Goal: Task Accomplishment & Management: Manage account settings

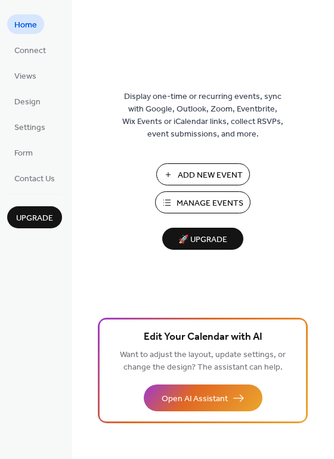
click at [213, 173] on span "Add New Event" at bounding box center [210, 175] width 65 height 13
click at [200, 170] on span "Add New Event" at bounding box center [210, 175] width 65 height 13
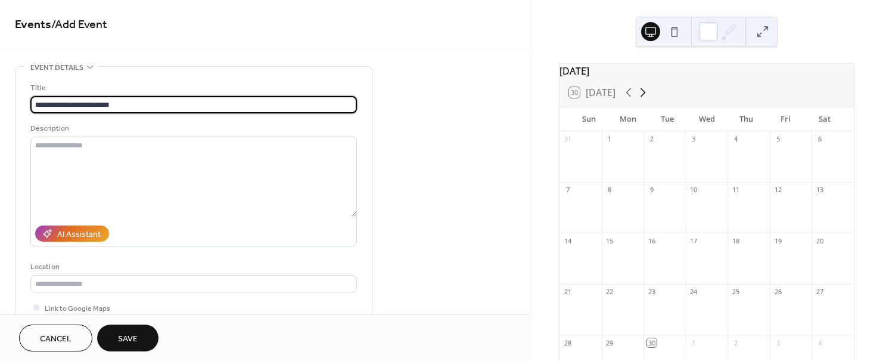
type input "**********"
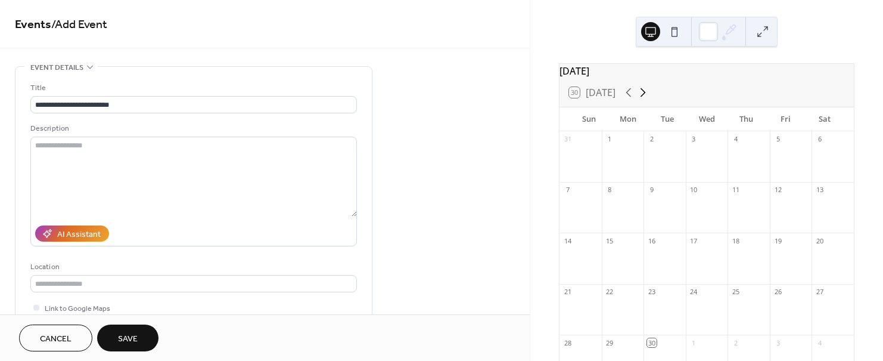
click at [644, 100] on icon at bounding box center [643, 92] width 14 height 14
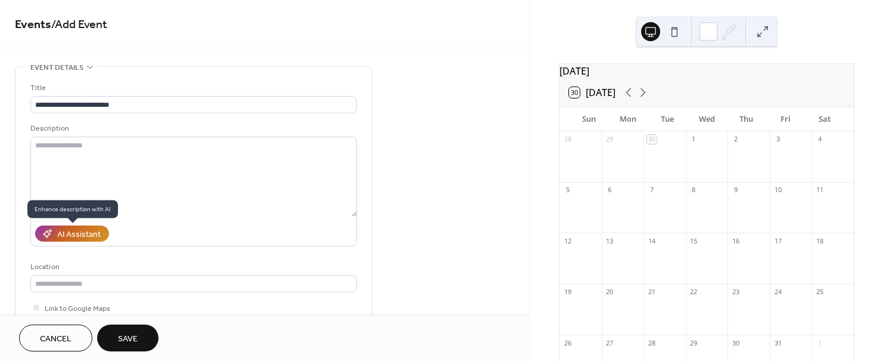
click at [95, 231] on div "AI Assistant" at bounding box center [79, 234] width 44 height 13
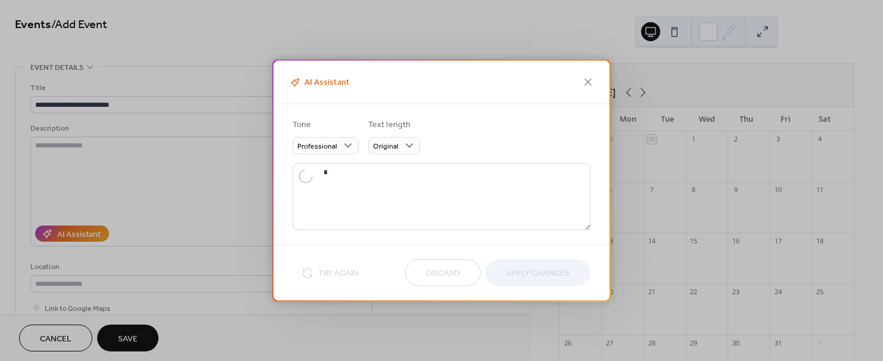
type textarea "**********"
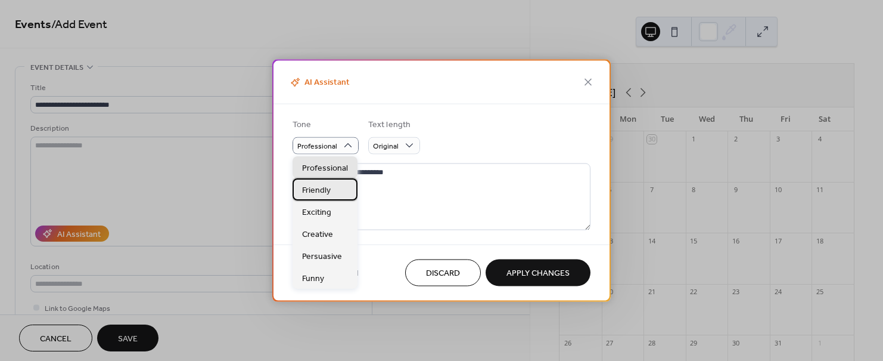
click at [330, 187] on span "Friendly" at bounding box center [316, 190] width 29 height 13
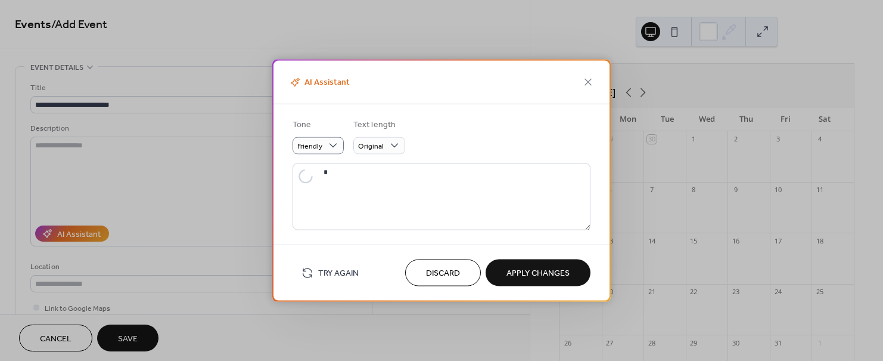
type textarea "**********"
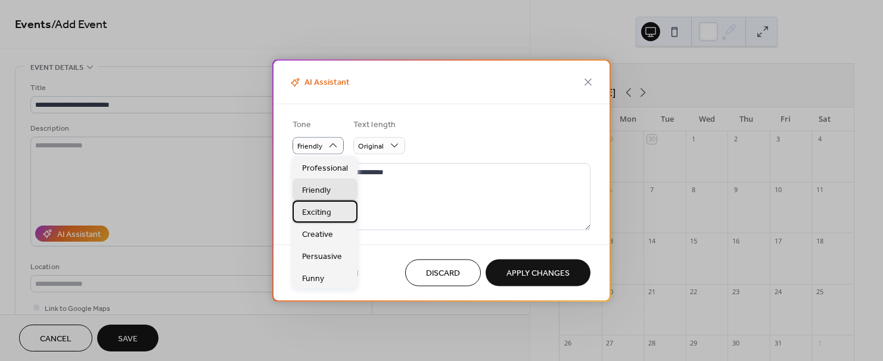
click at [330, 212] on span "Exciting" at bounding box center [316, 212] width 29 height 13
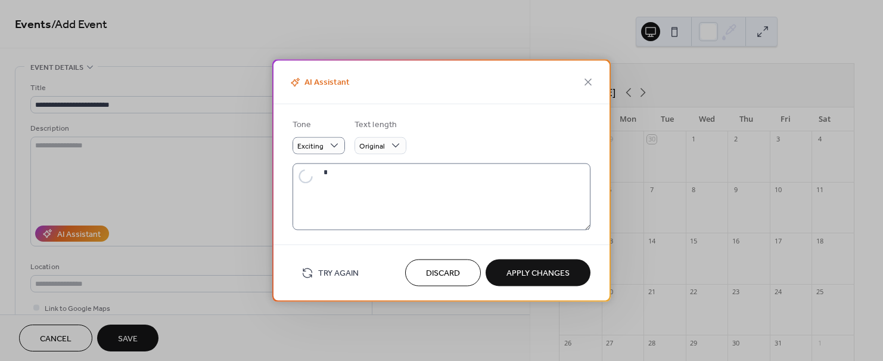
type textarea "**********"
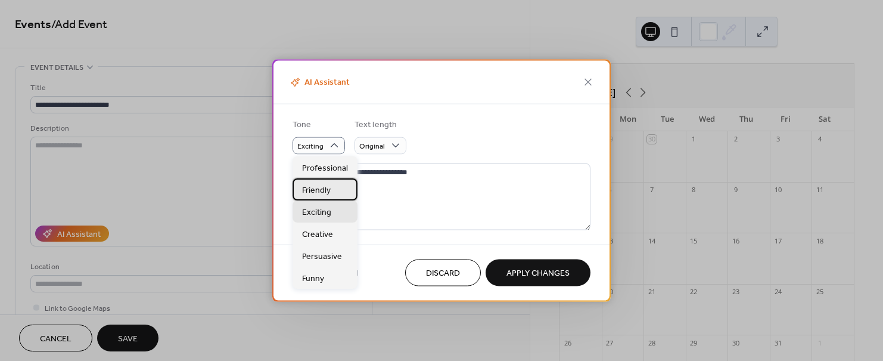
click at [324, 189] on span "Friendly" at bounding box center [316, 190] width 29 height 13
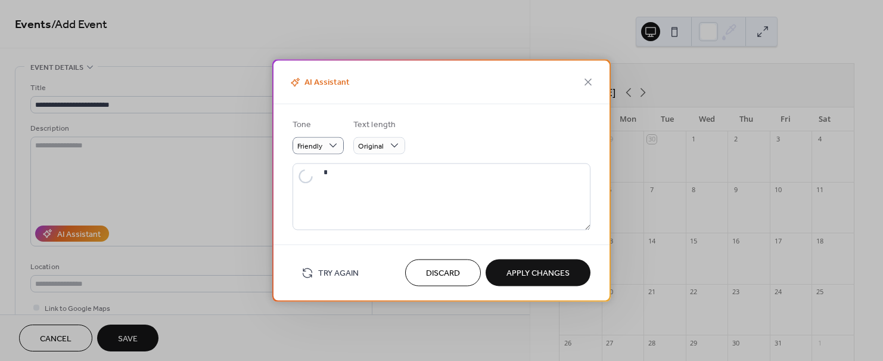
type textarea "**********"
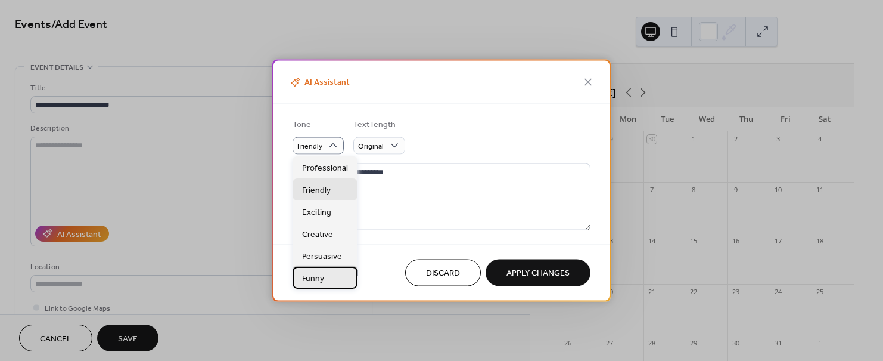
click at [317, 279] on span "Funny" at bounding box center [313, 278] width 22 height 13
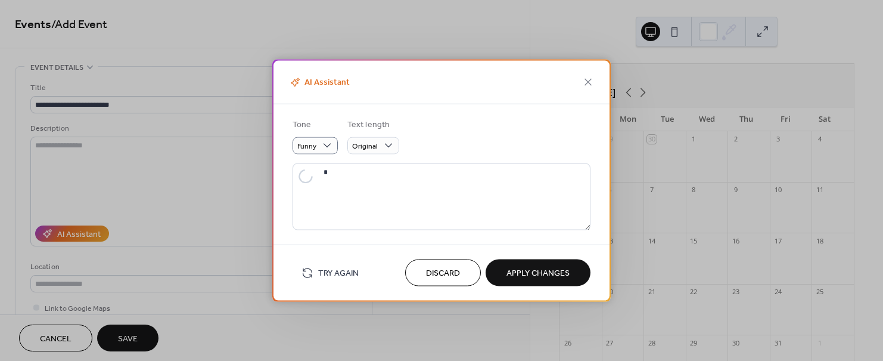
type textarea "**********"
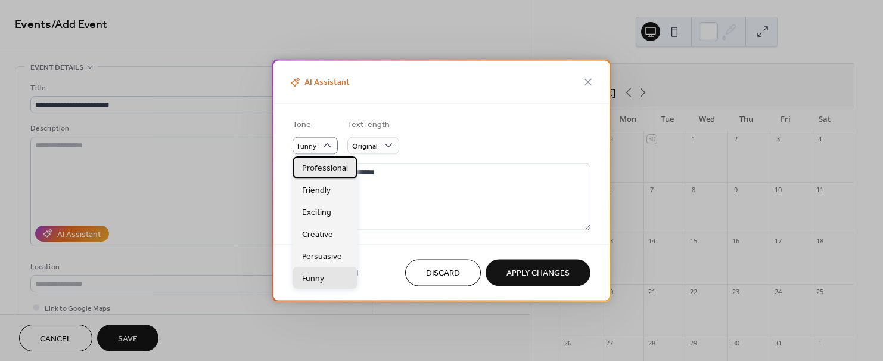
click at [321, 162] on span "Professional" at bounding box center [325, 168] width 46 height 13
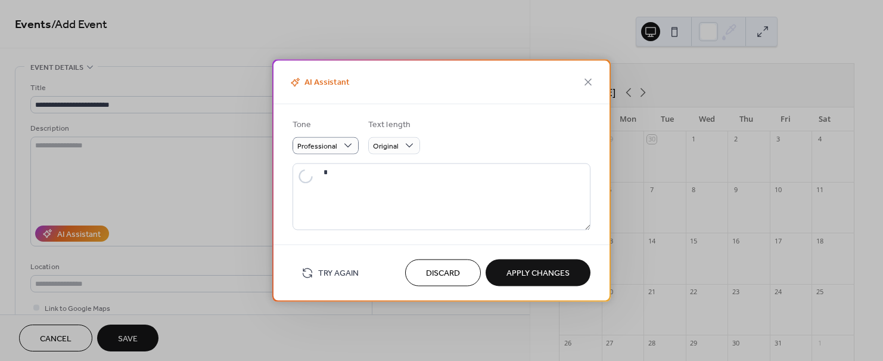
type textarea "**********"
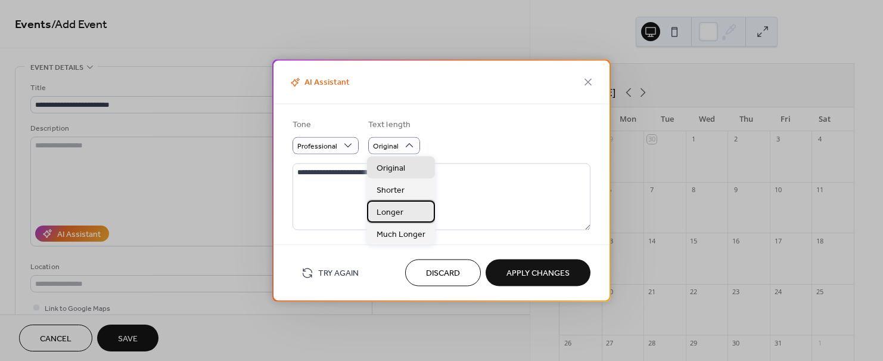
click at [397, 209] on span "Longer" at bounding box center [390, 212] width 27 height 13
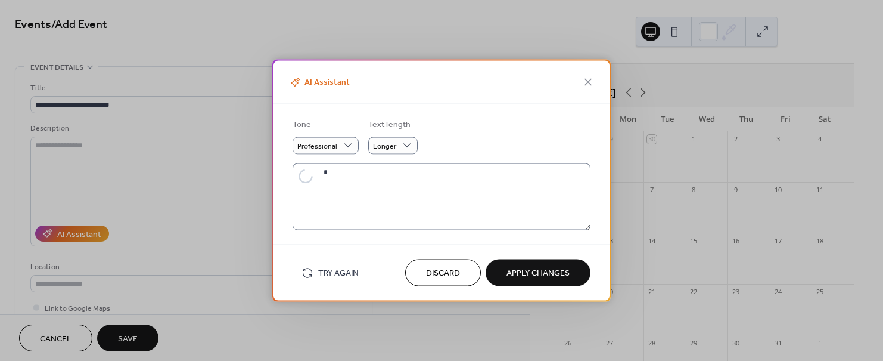
type textarea "**********"
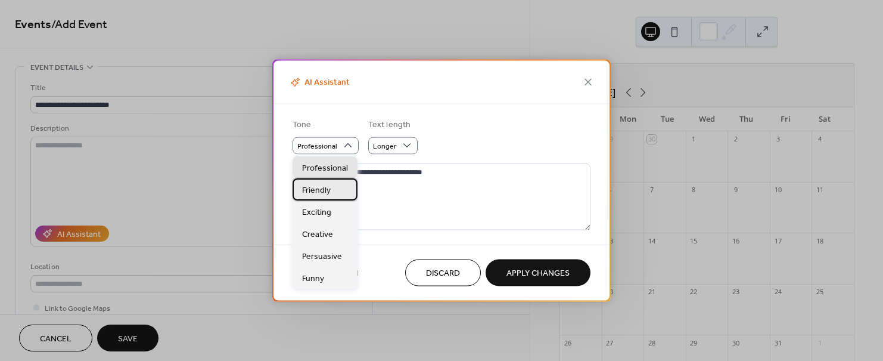
click at [329, 191] on span "Friendly" at bounding box center [316, 190] width 29 height 13
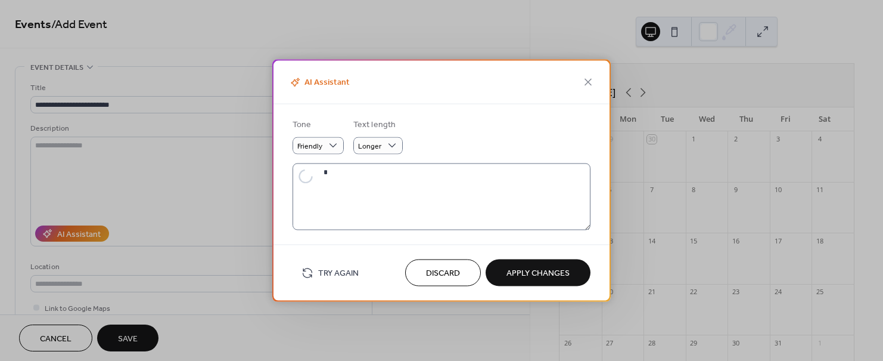
type textarea "**********"
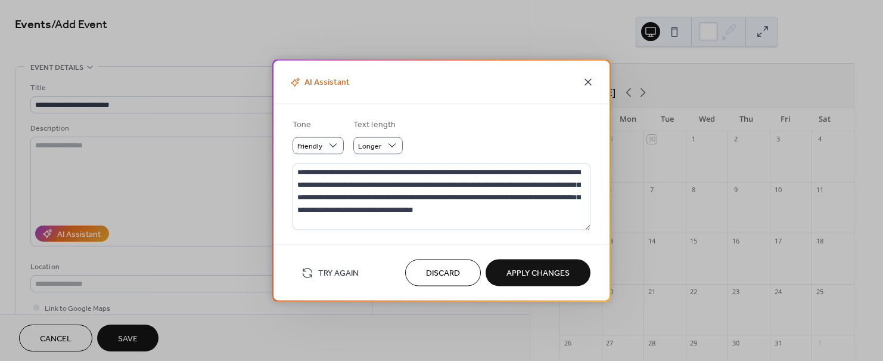
click at [588, 80] on icon at bounding box center [588, 81] width 14 height 14
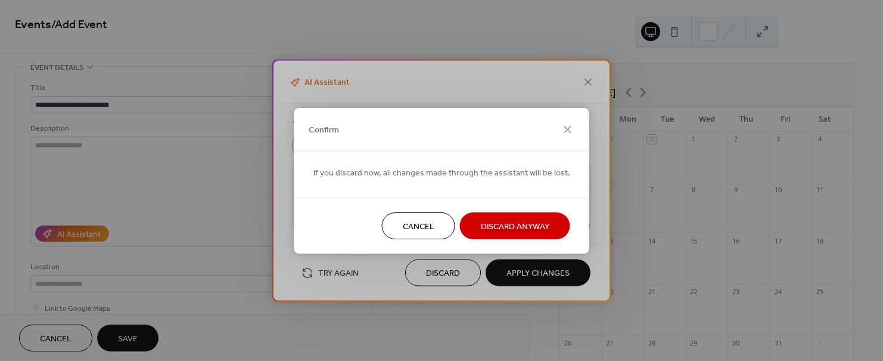
click at [521, 230] on span "Discard Anyway" at bounding box center [515, 226] width 69 height 13
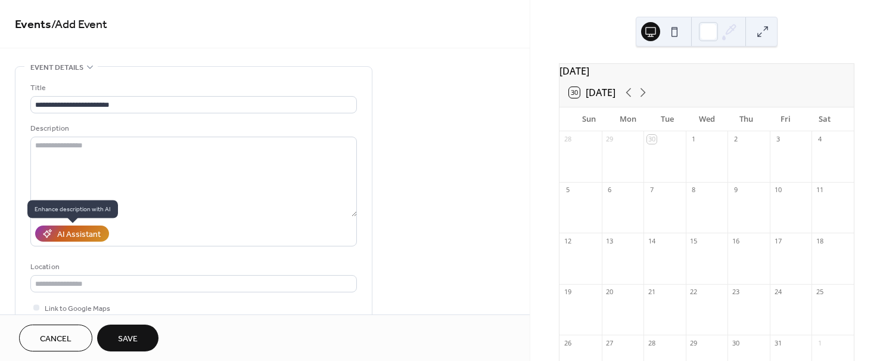
click at [78, 236] on div "AI Assistant" at bounding box center [79, 234] width 44 height 13
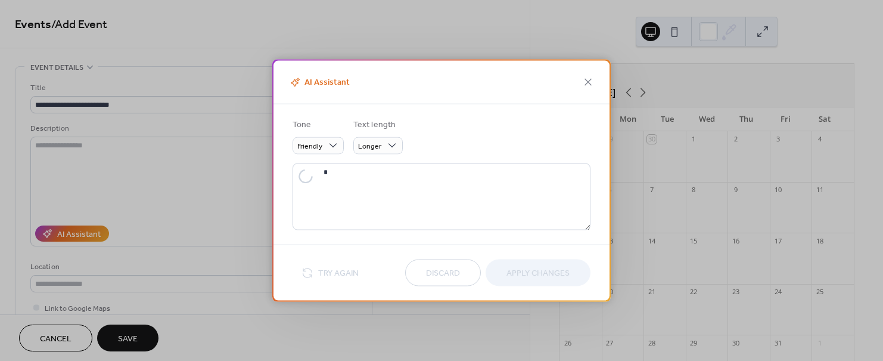
type textarea "**********"
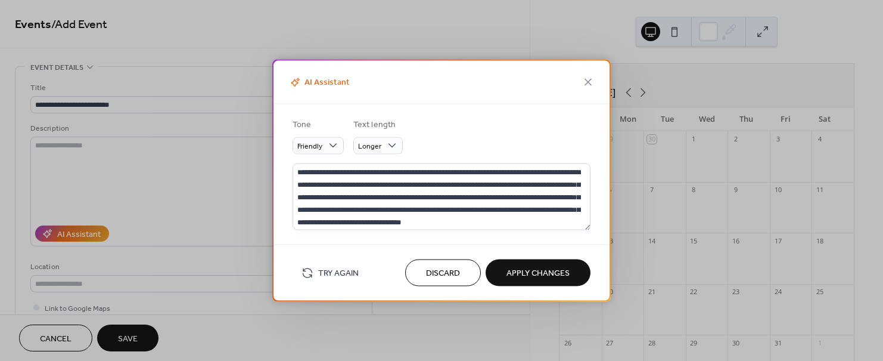
click at [546, 270] on span "Apply Changes" at bounding box center [538, 273] width 63 height 13
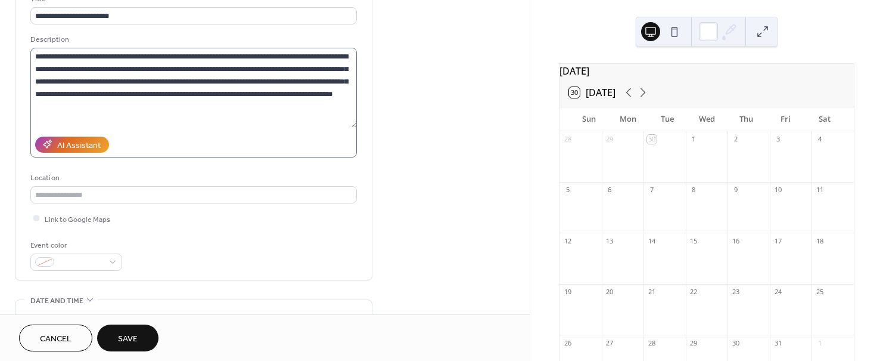
scroll to position [178, 0]
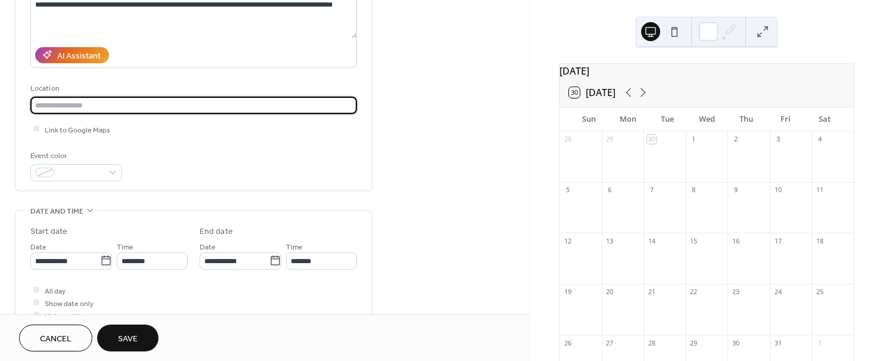
click at [104, 104] on input "text" at bounding box center [193, 105] width 327 height 17
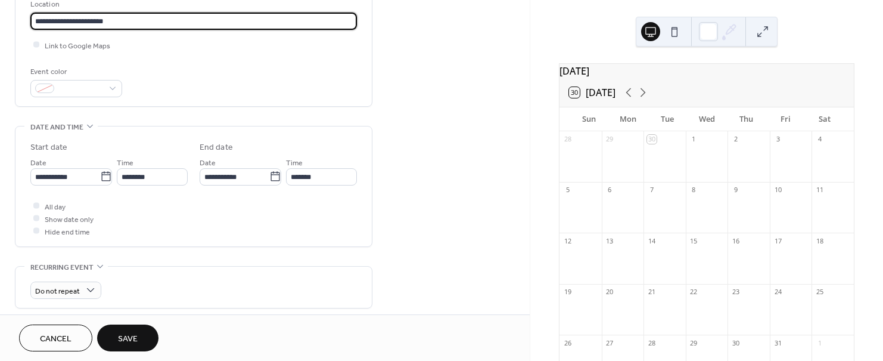
scroll to position [268, 0]
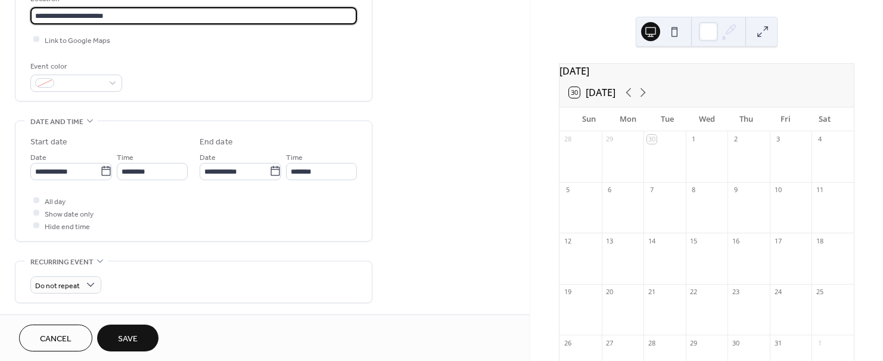
type input "**********"
click at [737, 147] on div "2" at bounding box center [749, 139] width 42 height 16
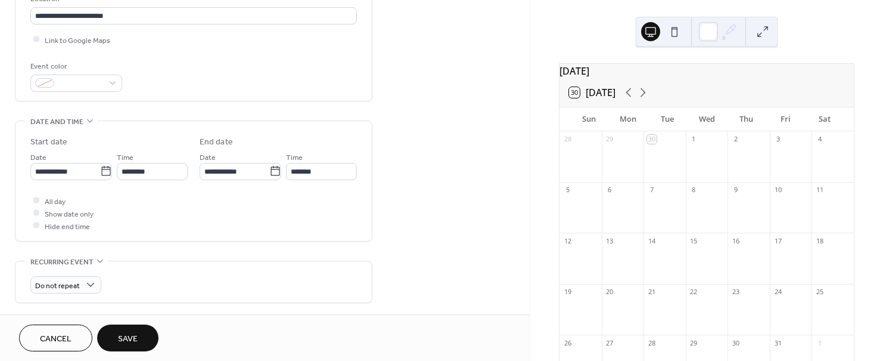
click at [735, 144] on div "2" at bounding box center [735, 139] width 9 height 9
click at [103, 170] on icon at bounding box center [106, 171] width 12 height 12
click at [100, 170] on input "**********" at bounding box center [65, 171] width 70 height 17
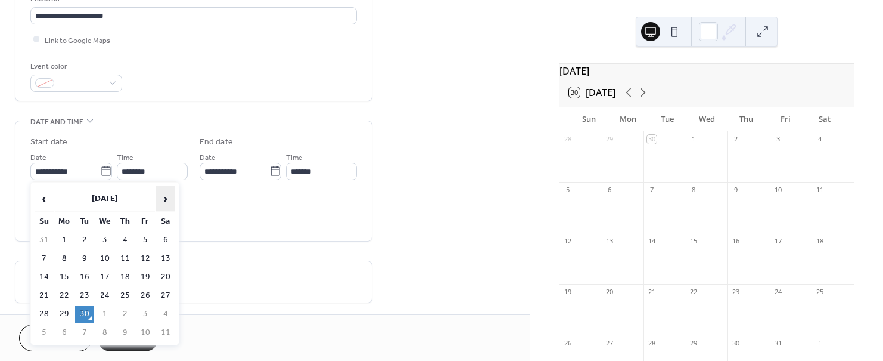
click at [168, 198] on span "›" at bounding box center [166, 199] width 18 height 24
click at [125, 240] on td "2" at bounding box center [125, 239] width 19 height 17
type input "**********"
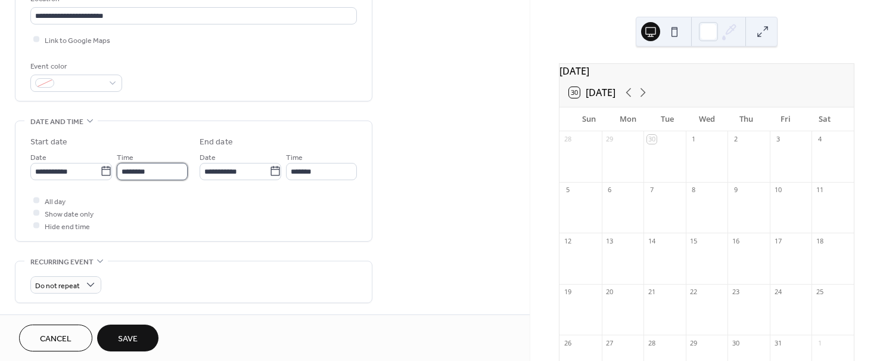
click at [158, 168] on input "********" at bounding box center [152, 171] width 71 height 17
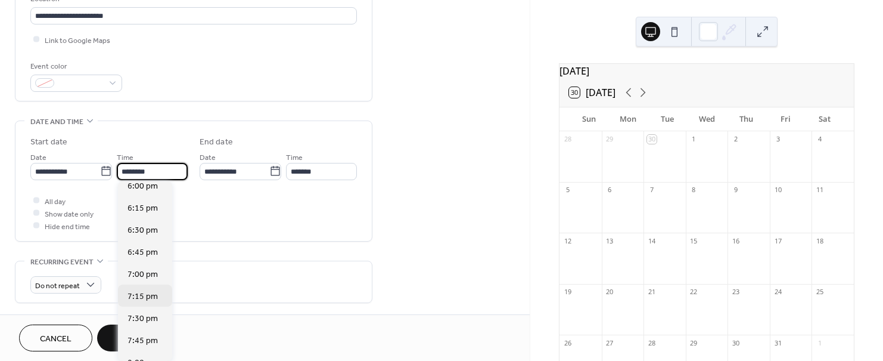
scroll to position [1594, 0]
click at [139, 273] on span "7:00 pm" at bounding box center [143, 275] width 30 height 13
type input "*******"
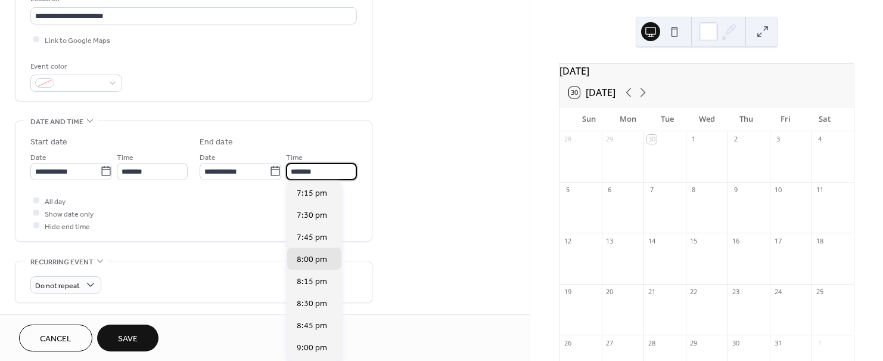
click at [324, 170] on input "*******" at bounding box center [321, 171] width 71 height 17
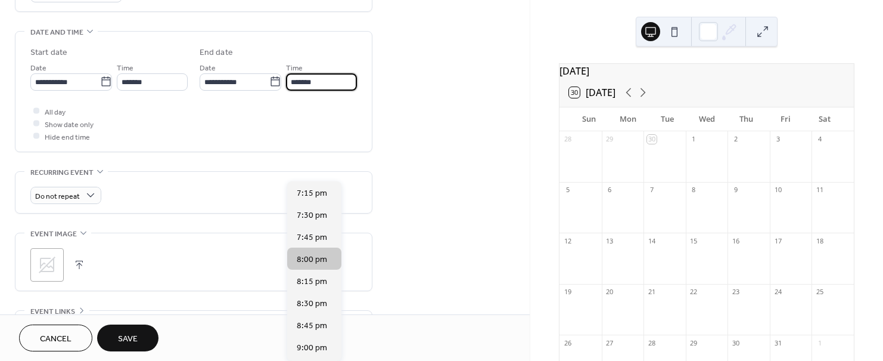
scroll to position [89, 0]
click at [315, 263] on span "9:00 pm" at bounding box center [312, 259] width 30 height 13
type input "*******"
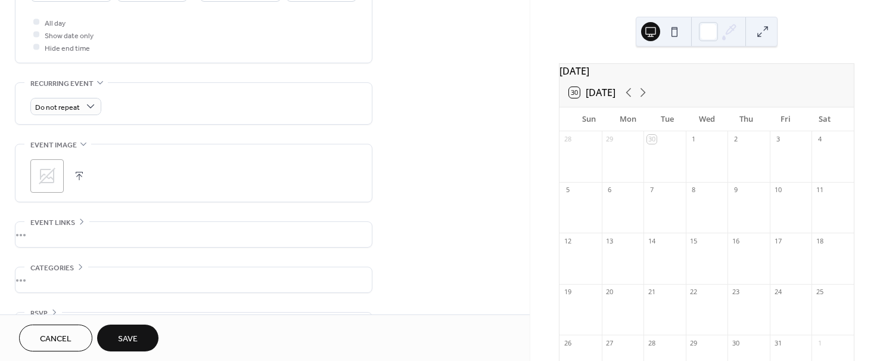
scroll to position [446, 0]
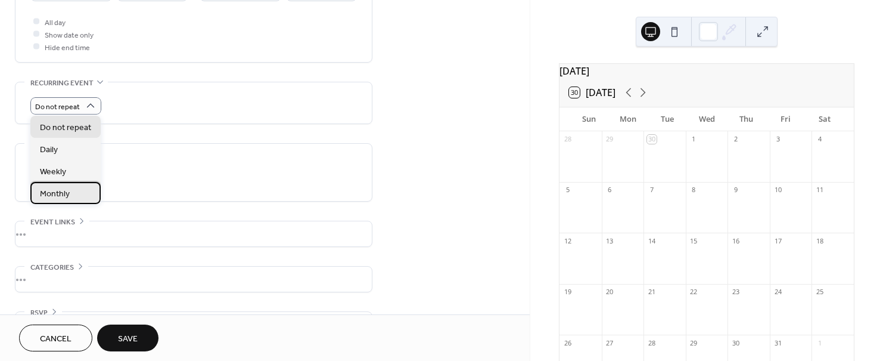
click at [60, 196] on span "Monthly" at bounding box center [55, 193] width 30 height 13
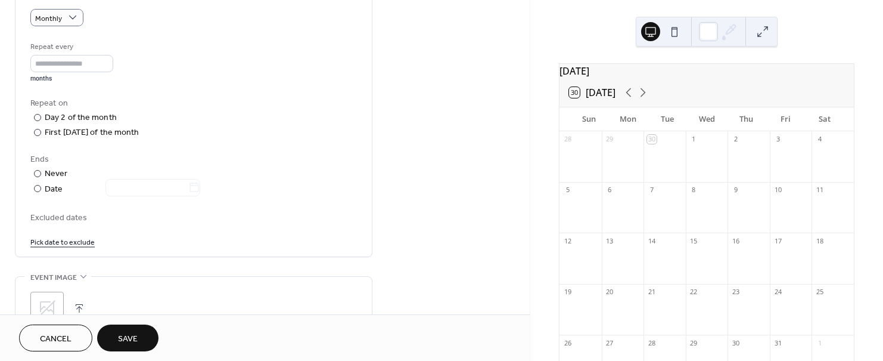
scroll to position [536, 0]
click at [41, 130] on div "​" at bounding box center [36, 131] width 12 height 13
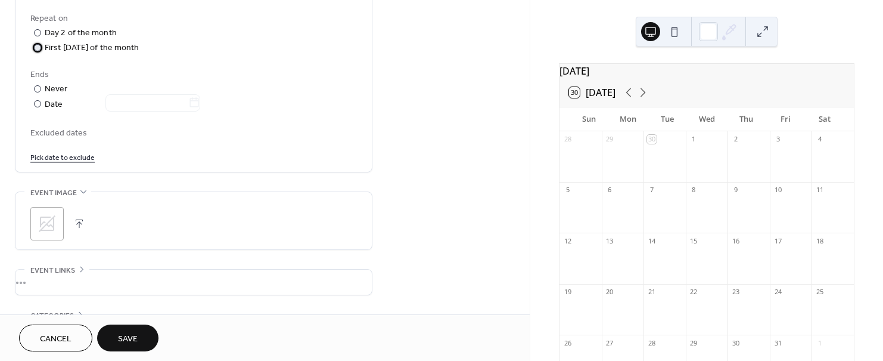
scroll to position [625, 0]
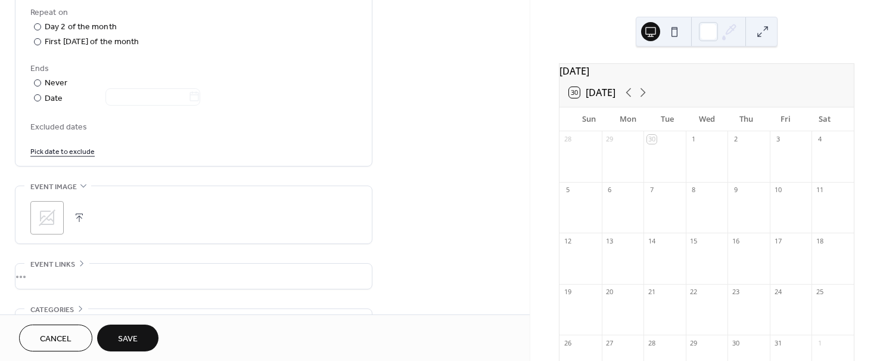
click at [80, 213] on button "button" at bounding box center [79, 217] width 17 height 17
click at [49, 215] on div ";" at bounding box center [46, 217] width 33 height 33
click at [49, 209] on div ";" at bounding box center [46, 217] width 33 height 33
click at [97, 214] on button "button" at bounding box center [96, 217] width 17 height 17
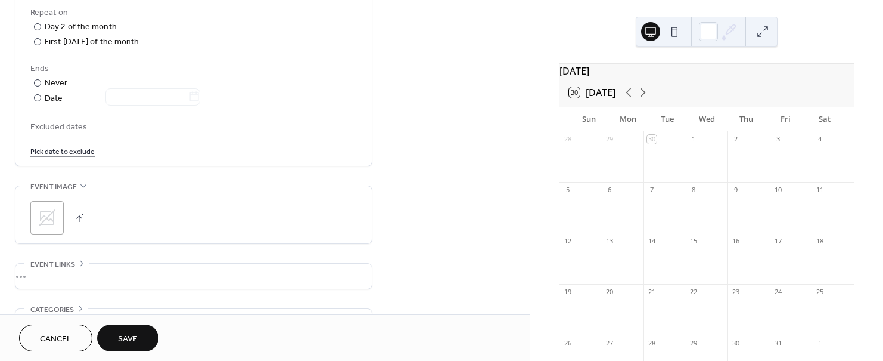
click at [78, 215] on button "button" at bounding box center [79, 217] width 17 height 17
click at [131, 334] on span "Save" at bounding box center [128, 339] width 20 height 13
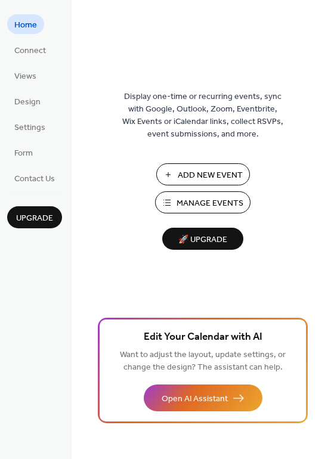
click at [206, 198] on span "Manage Events" at bounding box center [209, 203] width 67 height 13
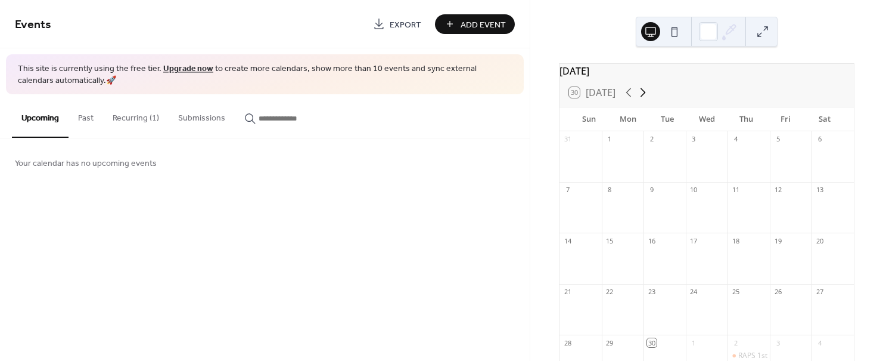
click at [644, 97] on icon at bounding box center [643, 92] width 5 height 9
click at [743, 157] on div "RAPS 1st Thursday Meeting" at bounding box center [779, 152] width 83 height 10
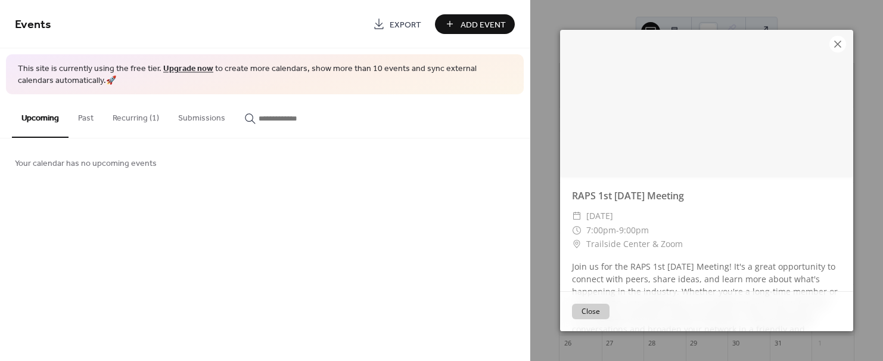
click at [836, 44] on icon at bounding box center [838, 44] width 14 height 14
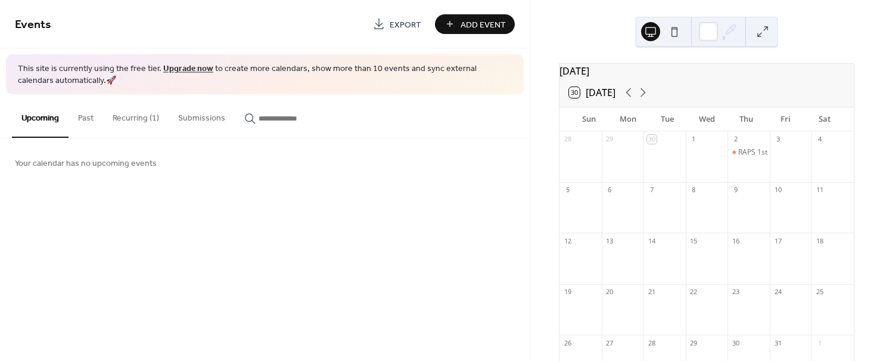
drag, startPoint x: 738, startPoint y: 160, endPoint x: 459, endPoint y: 165, distance: 279.5
click at [459, 165] on div "Your calendar has no upcoming events" at bounding box center [265, 162] width 530 height 48
click at [741, 157] on div "RAPS 1st Thursday Meeting" at bounding box center [779, 152] width 83 height 10
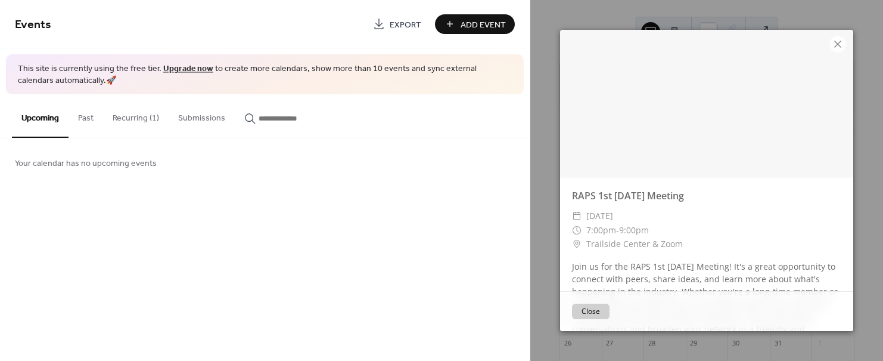
drag, startPoint x: 732, startPoint y: 166, endPoint x: 800, endPoint y: 177, distance: 68.8
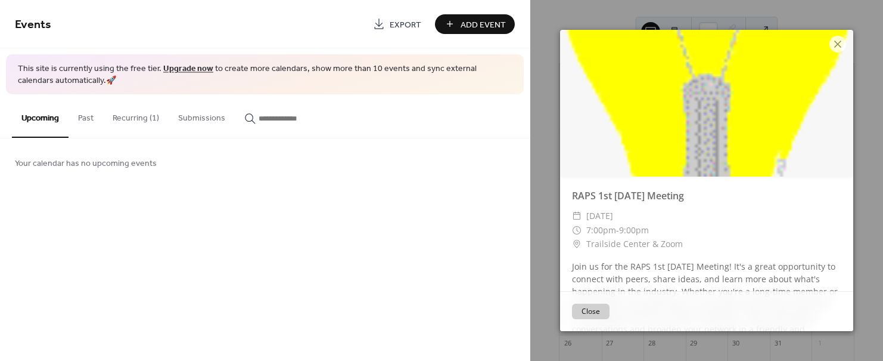
click at [800, 176] on div "RAPS 1st Thursday Meeting ​ Thursday, October 2, 2025 ​ 7:00pm - 9:00pm ​ Trail…" at bounding box center [706, 267] width 293 height 183
click at [837, 45] on icon at bounding box center [838, 44] width 14 height 14
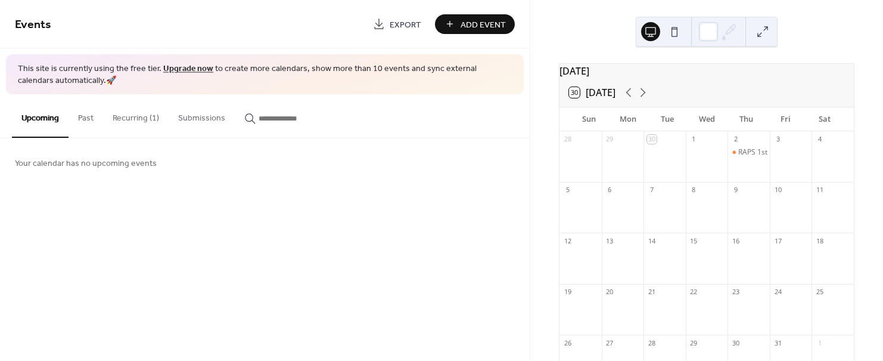
click at [85, 115] on button "Past" at bounding box center [86, 115] width 35 height 42
click at [129, 116] on button "Recurring (1)" at bounding box center [136, 115] width 66 height 42
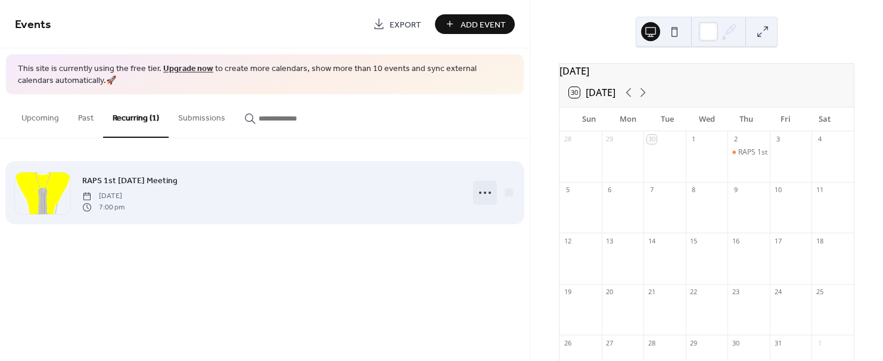
click at [487, 191] on icon at bounding box center [485, 192] width 19 height 19
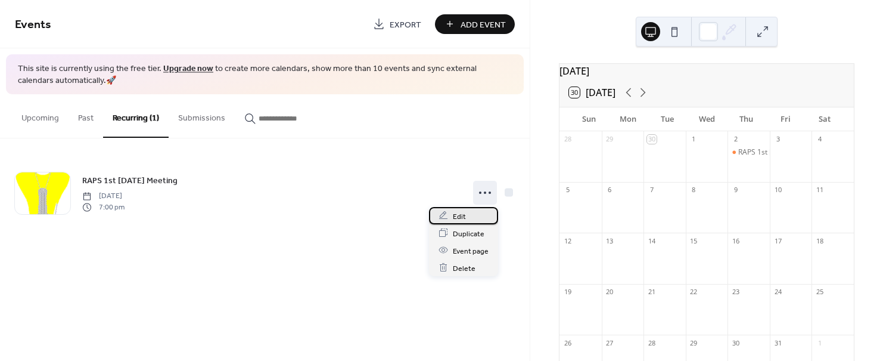
click at [454, 215] on span "Edit" at bounding box center [459, 216] width 13 height 13
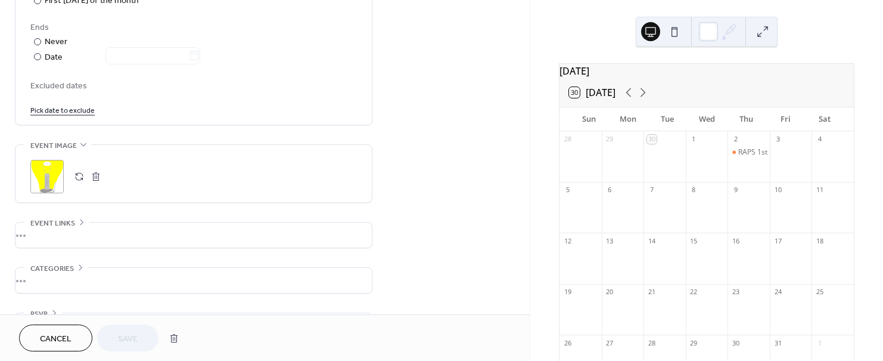
scroll to position [703, 0]
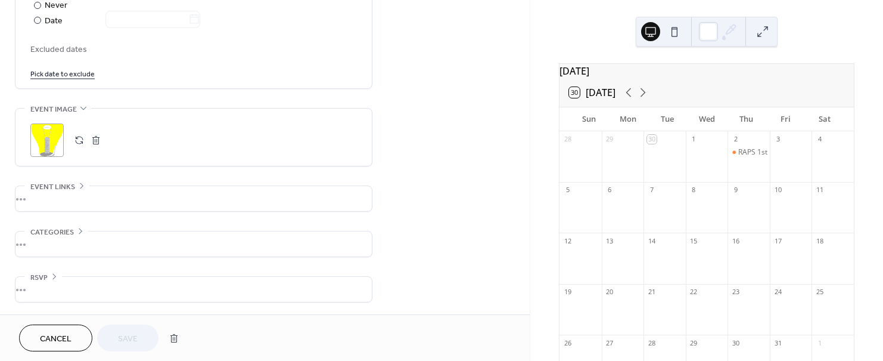
click at [96, 140] on button "button" at bounding box center [96, 140] width 17 height 17
click at [46, 139] on icon at bounding box center [47, 140] width 17 height 17
click at [132, 337] on span "Save" at bounding box center [128, 339] width 20 height 13
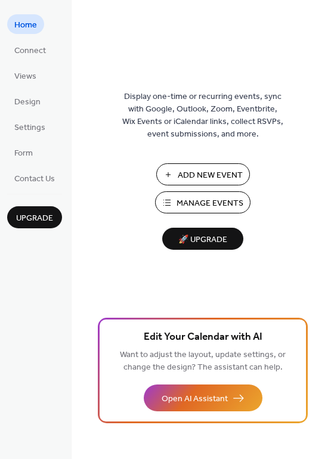
drag, startPoint x: 166, startPoint y: 107, endPoint x: 176, endPoint y: 194, distance: 86.9
click at [176, 194] on div "Display one-time or recurring events, sync with Google, Outlook, Zoom, Eventbri…" at bounding box center [203, 249] width 262 height 420
click at [29, 103] on span "Design" at bounding box center [27, 102] width 26 height 13
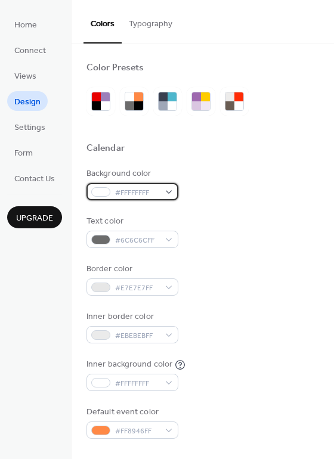
click at [167, 190] on div "#FFFFFFFF" at bounding box center [132, 191] width 92 height 17
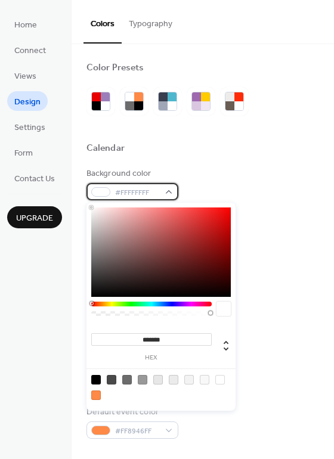
click at [167, 190] on div "#FFFFFFFF" at bounding box center [132, 191] width 92 height 17
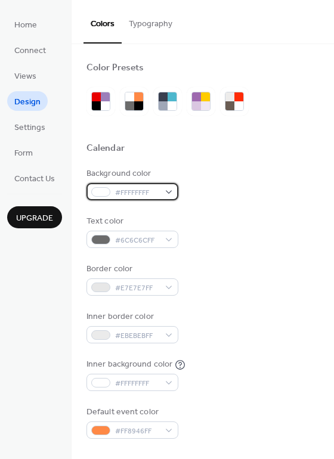
click at [167, 190] on div "#FFFFFFFF" at bounding box center [132, 191] width 92 height 17
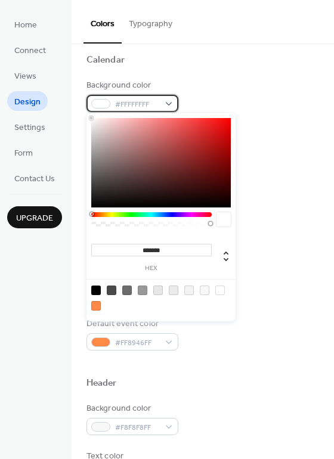
scroll to position [89, 0]
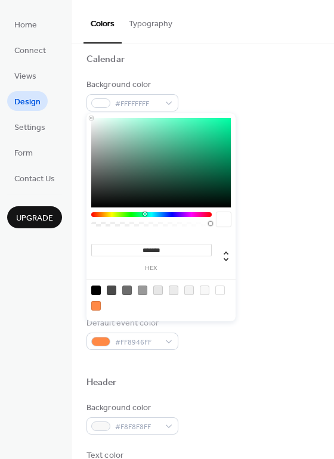
click at [144, 215] on div at bounding box center [151, 214] width 120 height 5
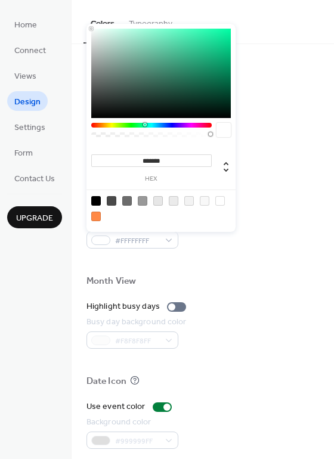
scroll to position [510, 0]
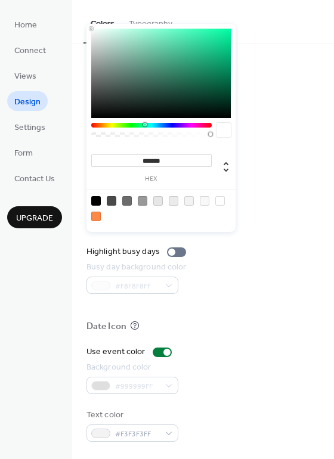
type input "*******"
click at [127, 33] on div at bounding box center [160, 73] width 139 height 89
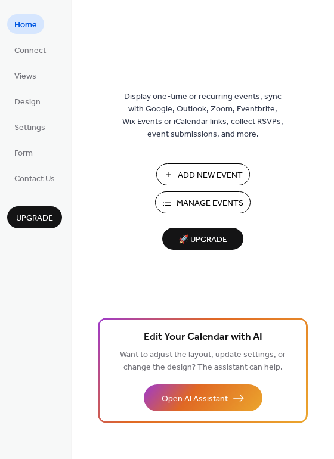
click at [213, 204] on span "Manage Events" at bounding box center [209, 203] width 67 height 13
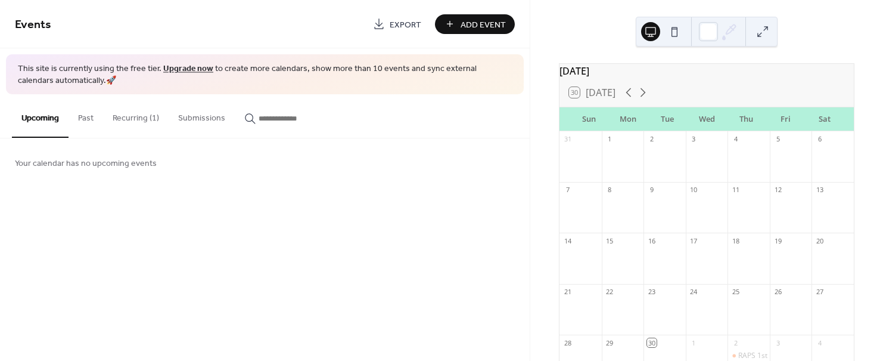
click at [128, 121] on button "Recurring (1)" at bounding box center [136, 115] width 66 height 42
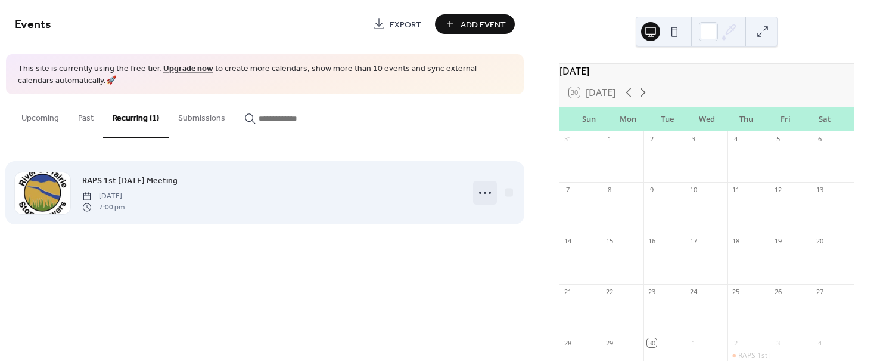
click at [482, 195] on icon at bounding box center [485, 192] width 19 height 19
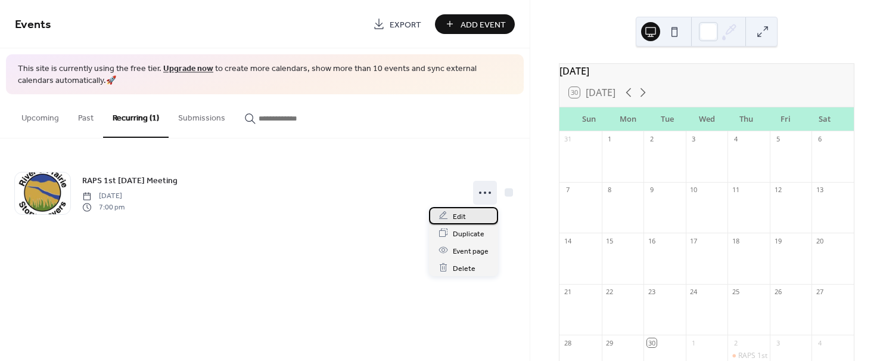
click at [455, 218] on span "Edit" at bounding box center [459, 216] width 13 height 13
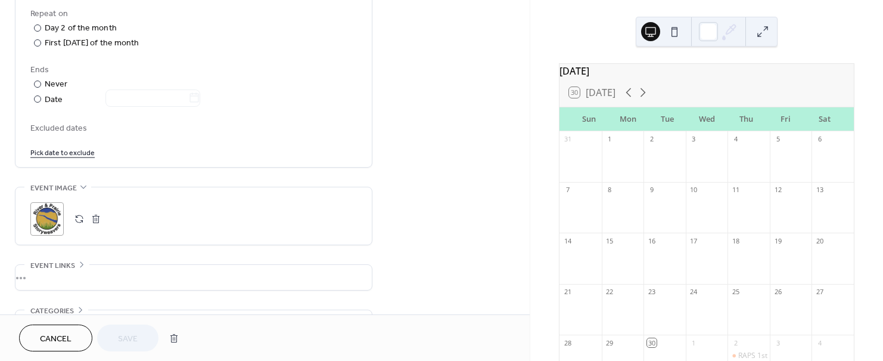
scroll to position [625, 0]
click at [49, 221] on div ";" at bounding box center [46, 217] width 33 height 33
click at [98, 216] on button "button" at bounding box center [96, 217] width 17 height 17
click at [78, 215] on button "button" at bounding box center [79, 217] width 17 height 17
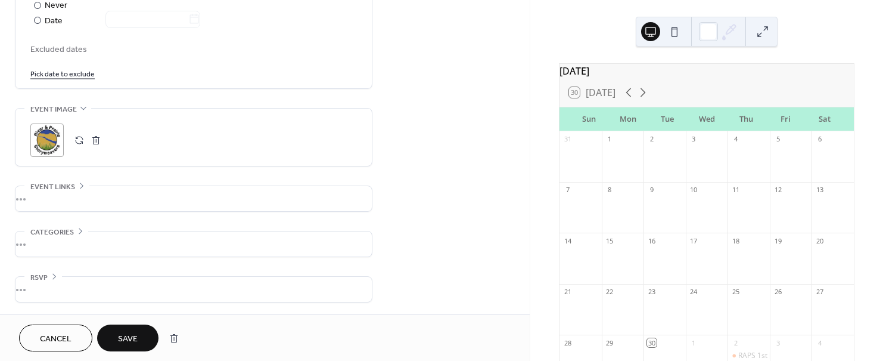
click at [128, 337] on span "Save" at bounding box center [128, 339] width 20 height 13
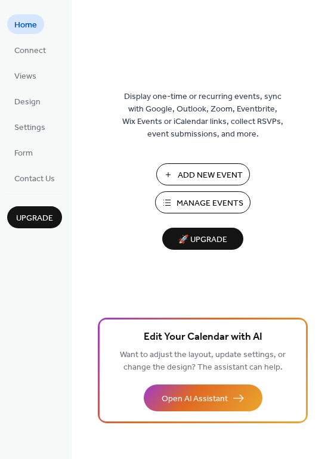
click at [225, 204] on span "Manage Events" at bounding box center [209, 203] width 67 height 13
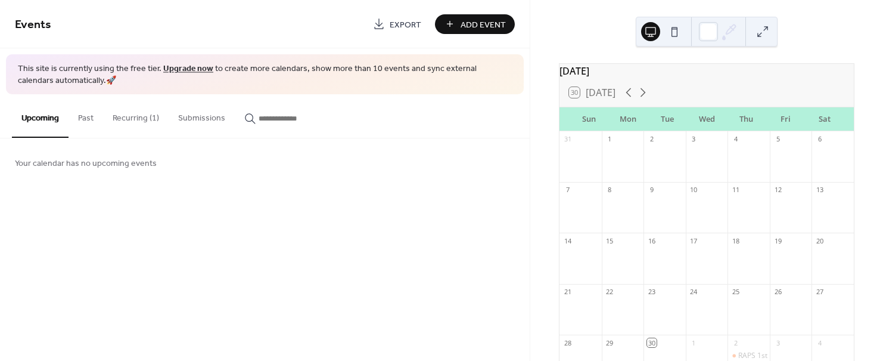
click at [148, 115] on button "Recurring (1)" at bounding box center [136, 115] width 66 height 42
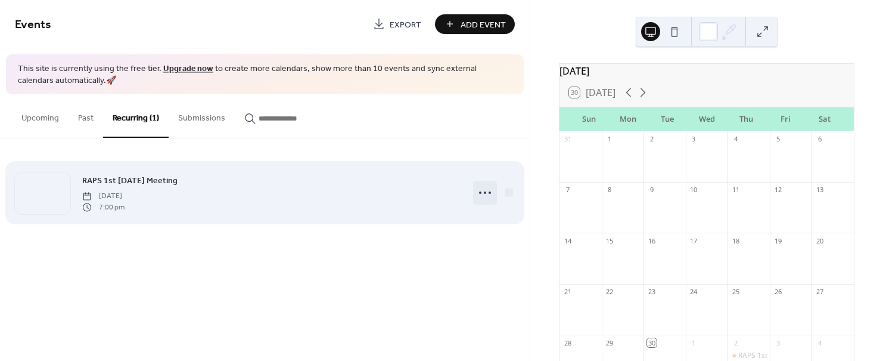
click at [482, 195] on icon at bounding box center [485, 192] width 19 height 19
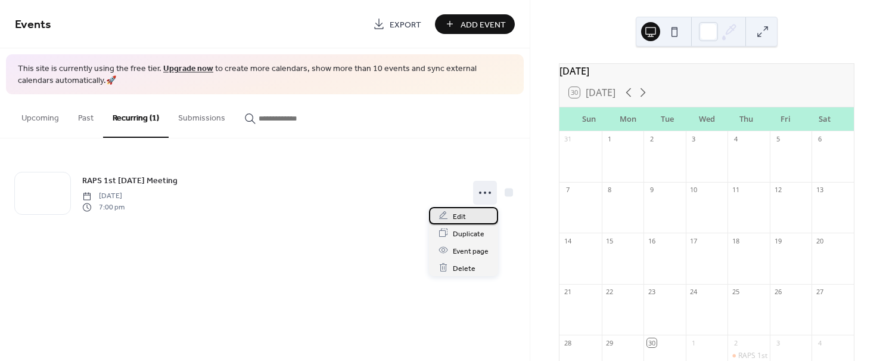
click at [458, 218] on span "Edit" at bounding box center [459, 216] width 13 height 13
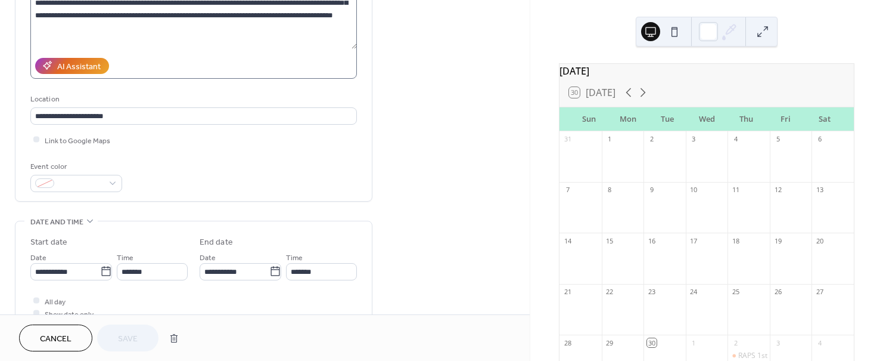
scroll to position [167, 0]
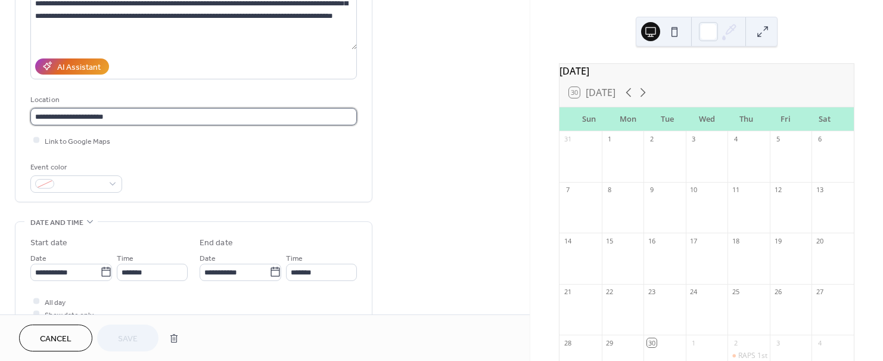
click at [117, 114] on input "**********" at bounding box center [193, 116] width 327 height 17
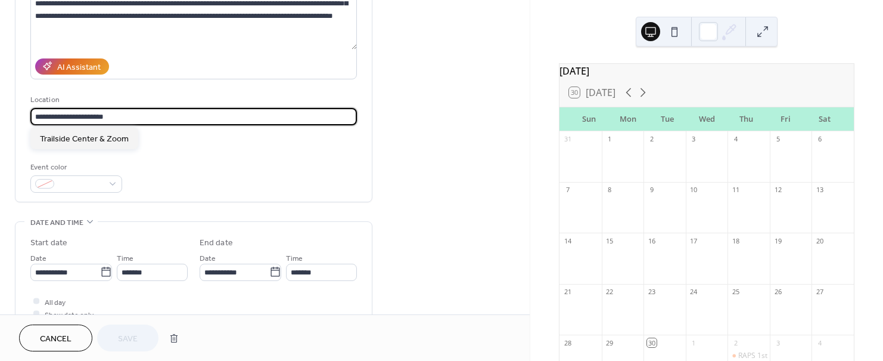
drag, startPoint x: 117, startPoint y: 114, endPoint x: 24, endPoint y: 113, distance: 93.0
click at [24, 113] on div "**********" at bounding box center [193, 51] width 356 height 302
paste input "text"
type input "**********"
click at [172, 141] on div "Link to Google Maps" at bounding box center [193, 140] width 327 height 13
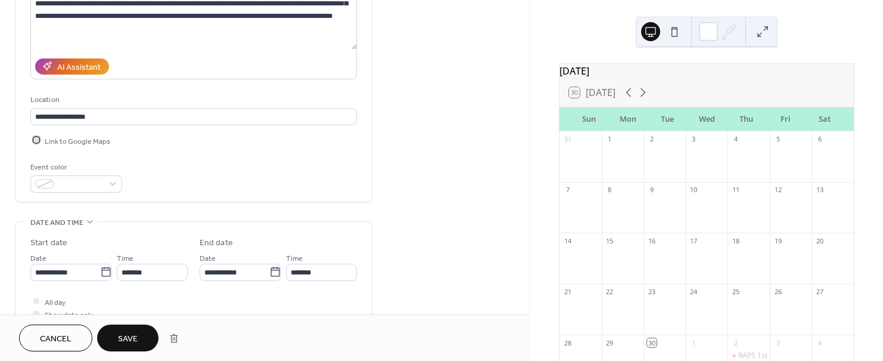
click at [89, 141] on span "Link to Google Maps" at bounding box center [78, 141] width 66 height 13
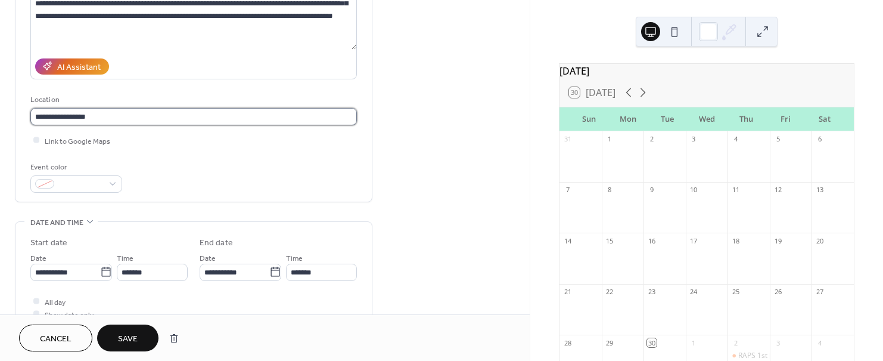
click at [88, 114] on input "**********" at bounding box center [193, 116] width 327 height 17
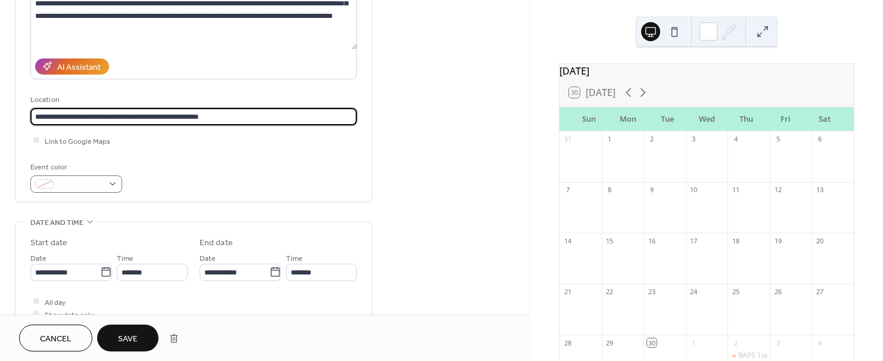
type input "**********"
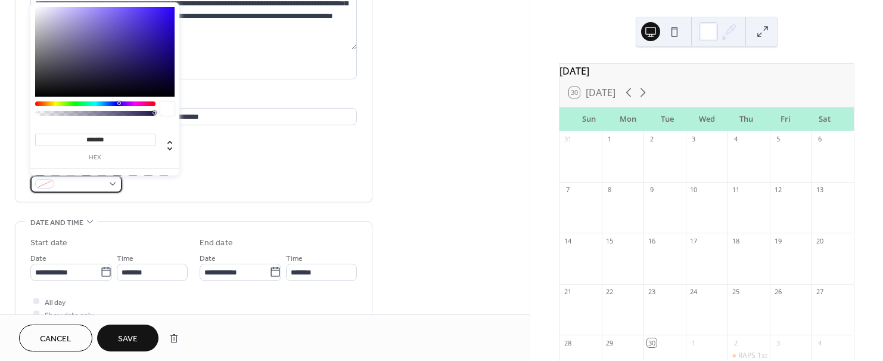
click at [111, 182] on div at bounding box center [76, 183] width 92 height 17
click at [295, 151] on div "**********" at bounding box center [193, 54] width 327 height 278
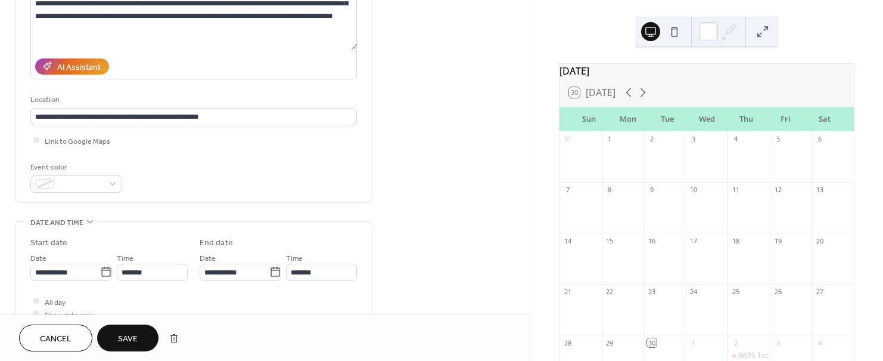
click at [128, 334] on span "Save" at bounding box center [128, 339] width 20 height 13
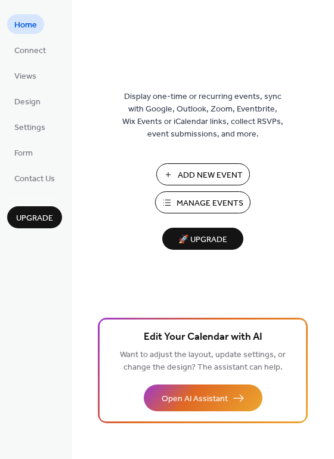
click at [210, 203] on span "Manage Events" at bounding box center [209, 203] width 67 height 13
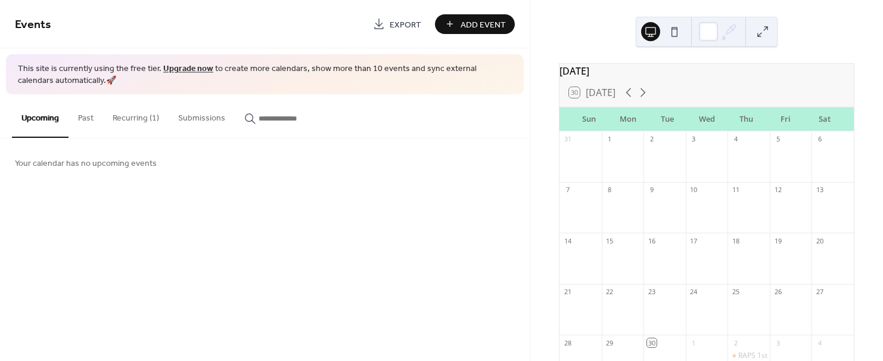
click at [145, 117] on button "Recurring (1)" at bounding box center [136, 115] width 66 height 42
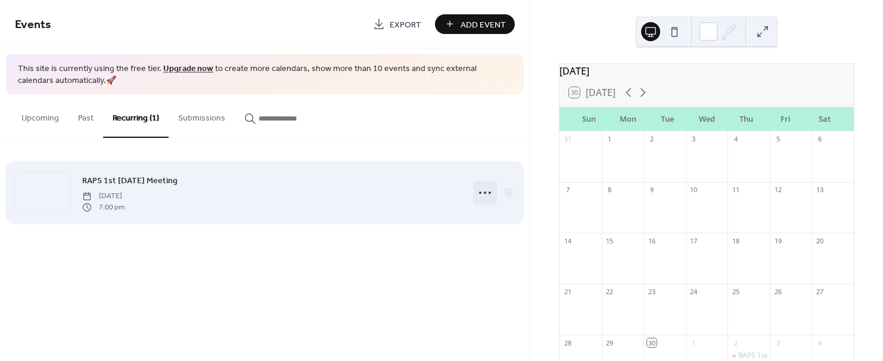
click at [486, 190] on icon at bounding box center [485, 192] width 19 height 19
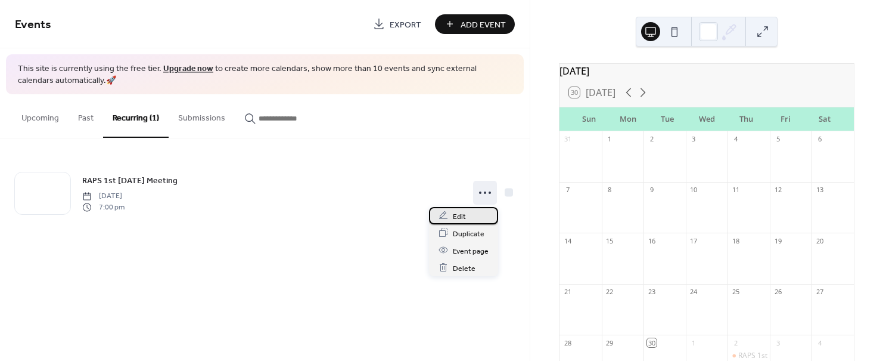
click at [456, 213] on span "Edit" at bounding box center [459, 216] width 13 height 13
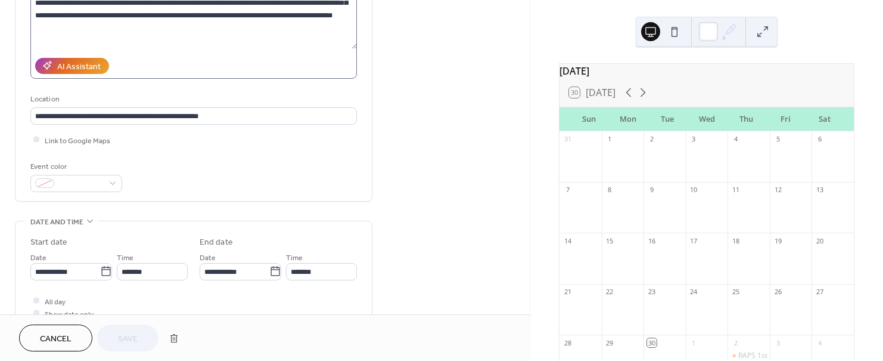
scroll to position [178, 0]
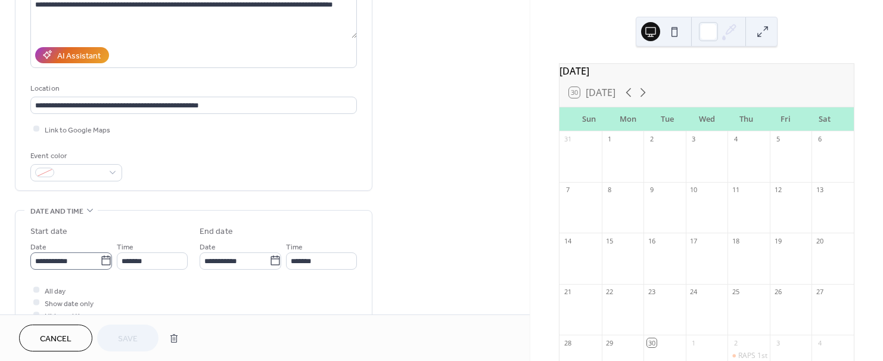
click at [100, 262] on icon at bounding box center [106, 260] width 12 height 12
click at [99, 262] on input "**********" at bounding box center [65, 260] width 70 height 17
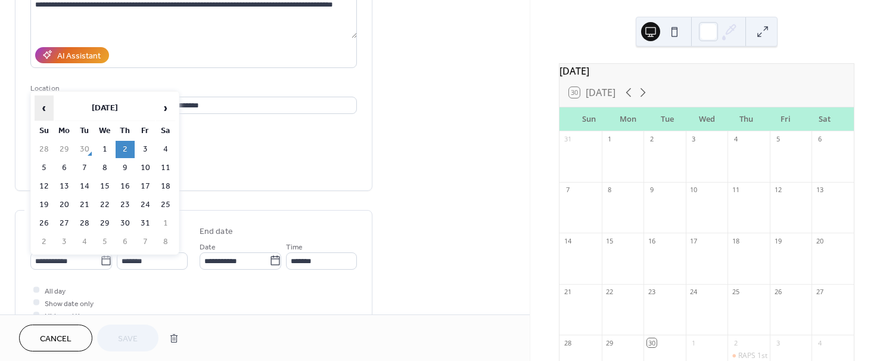
click at [42, 108] on span "‹" at bounding box center [44, 108] width 18 height 24
click at [123, 146] on td "4" at bounding box center [125, 149] width 19 height 17
type input "**********"
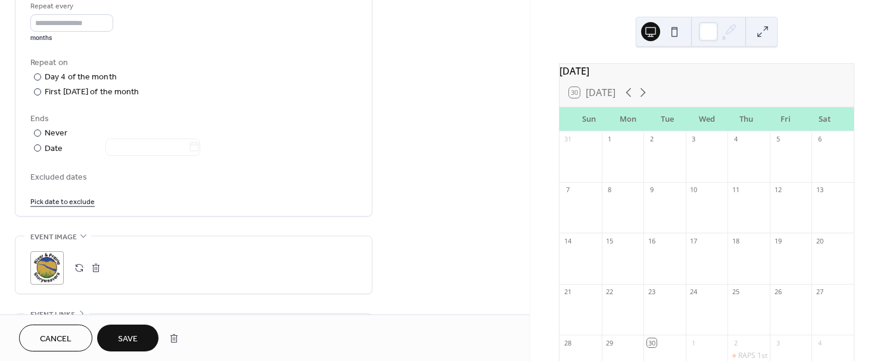
scroll to position [625, 0]
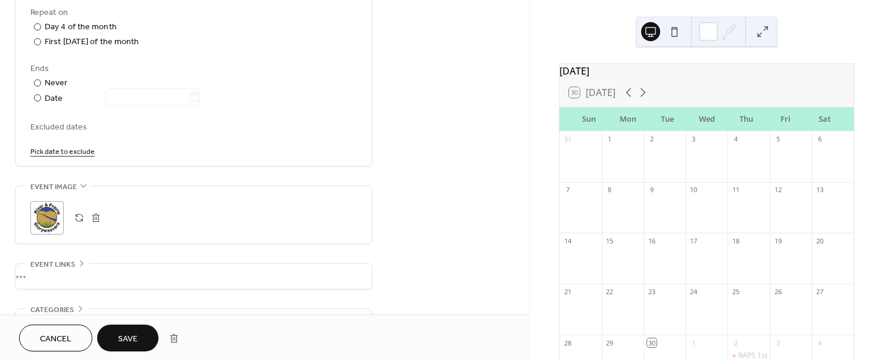
click at [42, 218] on div ";" at bounding box center [46, 217] width 33 height 33
click at [99, 213] on button "button" at bounding box center [96, 217] width 17 height 17
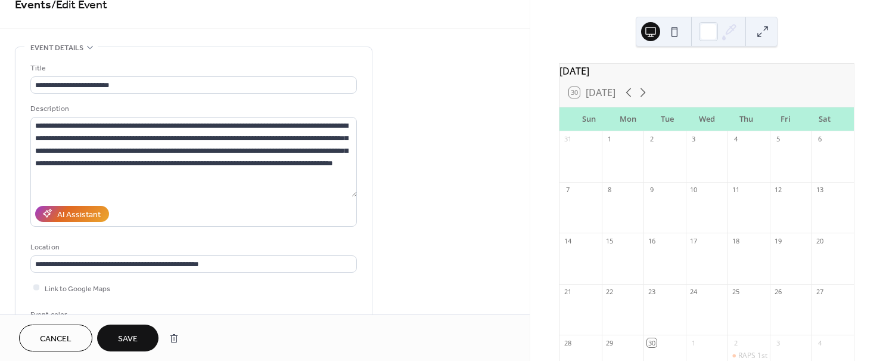
scroll to position [0, 0]
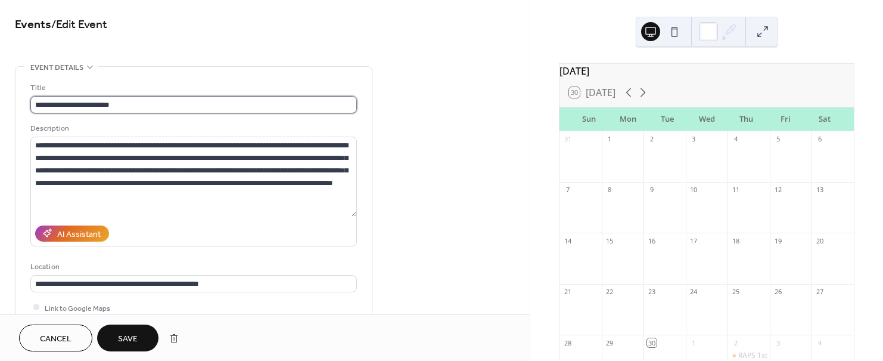
click at [156, 101] on input "**********" at bounding box center [193, 104] width 327 height 17
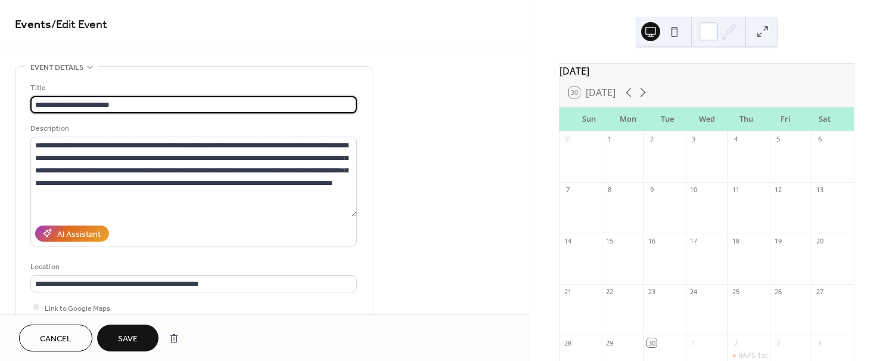
click at [122, 334] on span "Save" at bounding box center [128, 339] width 20 height 13
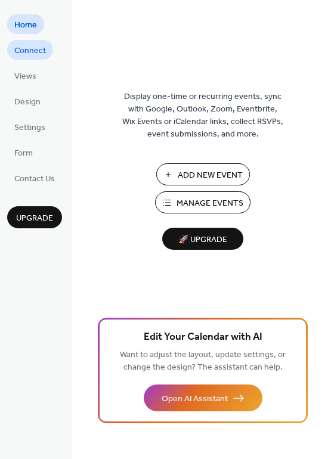
click at [41, 49] on span "Connect" at bounding box center [30, 51] width 32 height 13
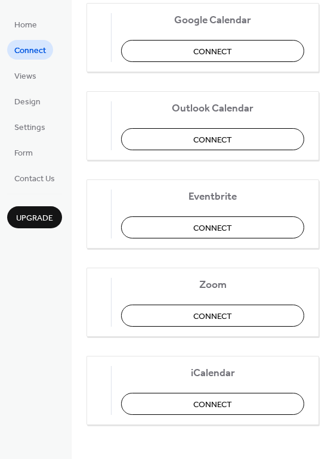
scroll to position [249, 0]
click at [217, 47] on span "Connect" at bounding box center [212, 51] width 39 height 13
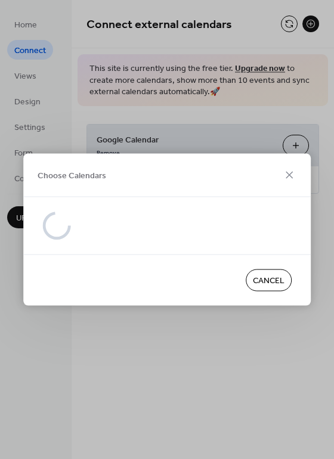
scroll to position [0, 0]
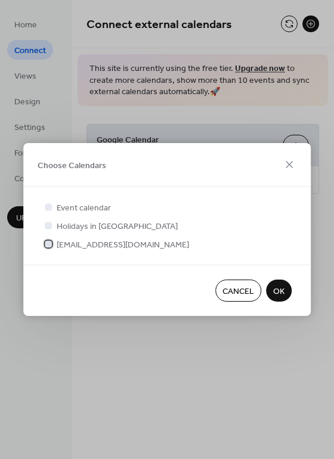
click at [121, 244] on span "[EMAIL_ADDRESS][DOMAIN_NAME]" at bounding box center [123, 245] width 132 height 13
click at [279, 290] on span "OK" at bounding box center [278, 291] width 11 height 13
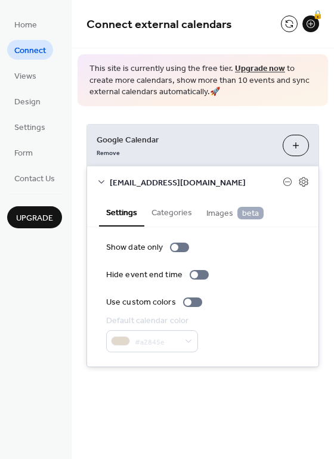
click at [163, 213] on button "Categories" at bounding box center [171, 211] width 55 height 27
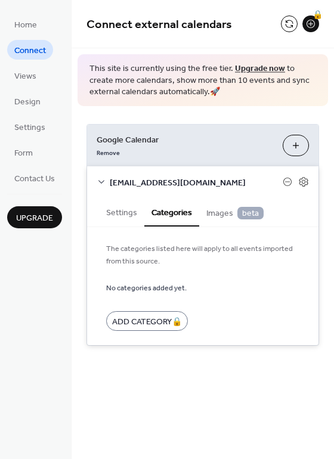
click at [215, 213] on span "Images beta" at bounding box center [234, 213] width 57 height 13
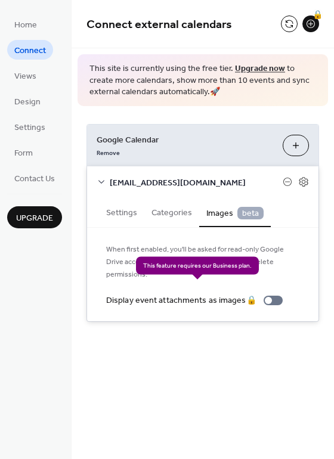
click at [271, 294] on div "Display event attachments as images 🔒" at bounding box center [196, 300] width 181 height 13
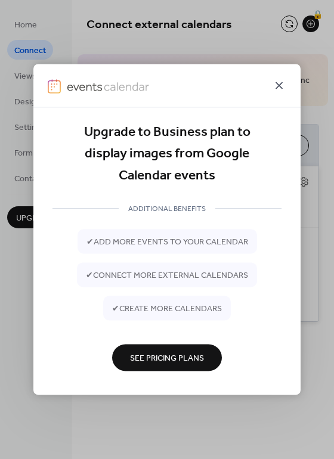
click at [277, 83] on icon at bounding box center [278, 85] width 7 height 7
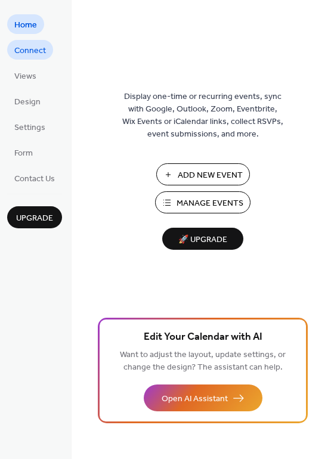
click at [29, 50] on span "Connect" at bounding box center [30, 51] width 32 height 13
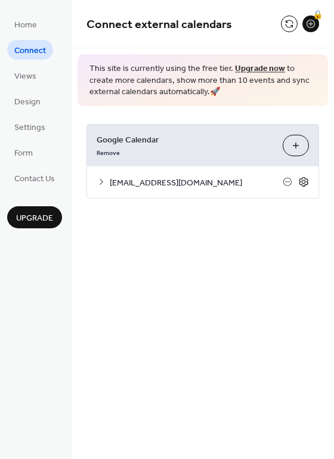
click at [306, 182] on icon at bounding box center [303, 182] width 9 height 10
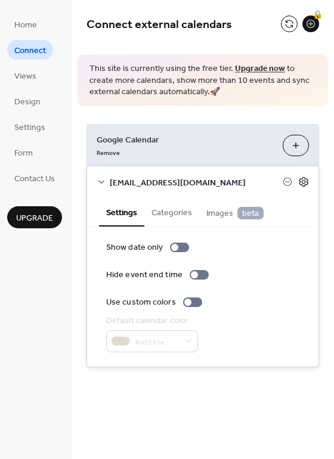
click at [302, 182] on icon at bounding box center [303, 181] width 11 height 11
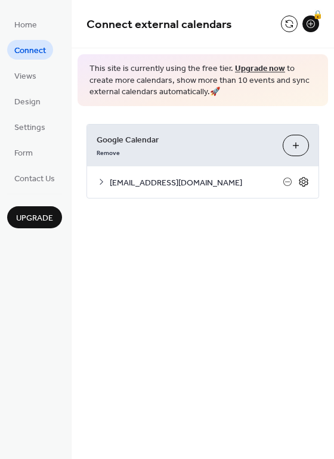
click at [302, 182] on icon at bounding box center [303, 181] width 11 height 11
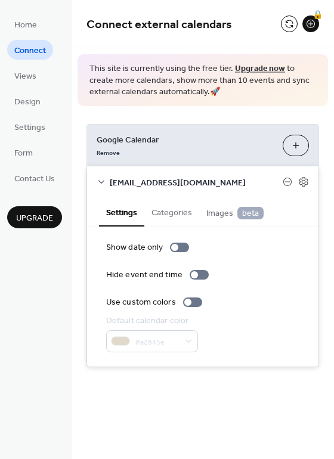
click at [163, 212] on button "Categories" at bounding box center [171, 211] width 55 height 27
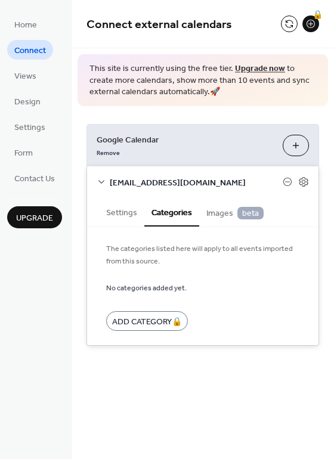
click at [133, 213] on button "Settings" at bounding box center [121, 211] width 45 height 27
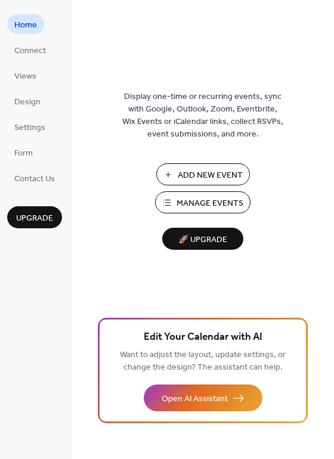
click at [209, 207] on span "Manage Events" at bounding box center [209, 203] width 67 height 13
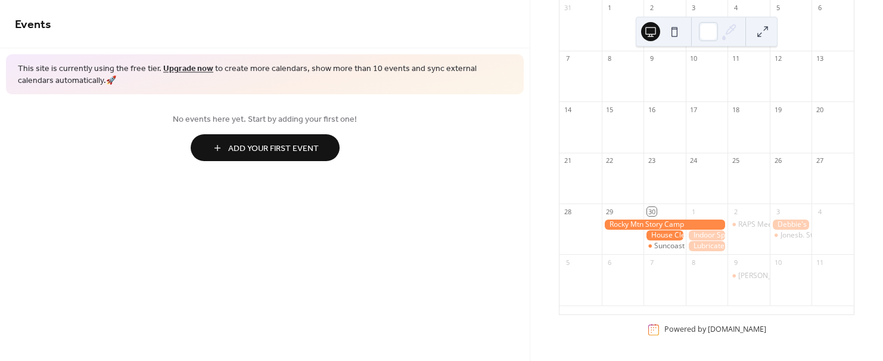
scroll to position [138, 0]
click at [742, 226] on div "RAPS Meet Trailside Center" at bounding box center [783, 224] width 91 height 10
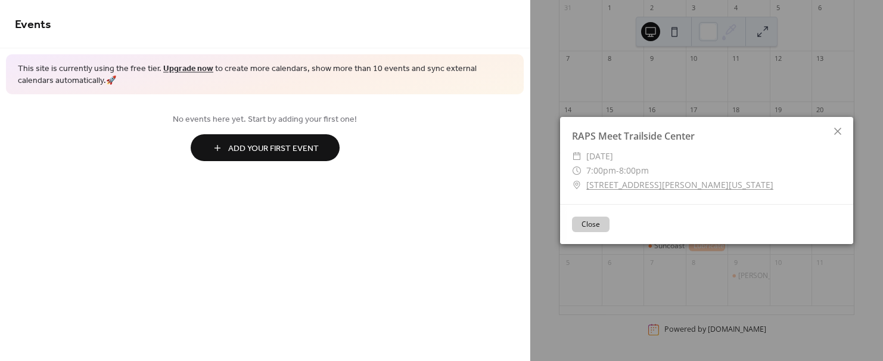
click at [595, 220] on button "Close" at bounding box center [591, 223] width 38 height 15
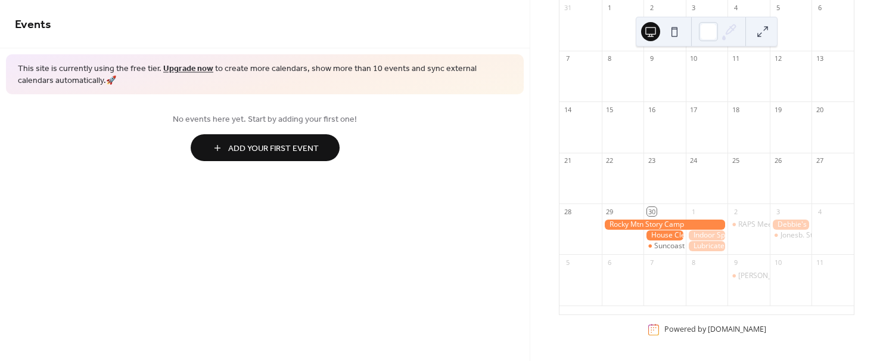
click at [661, 226] on div at bounding box center [665, 224] width 126 height 10
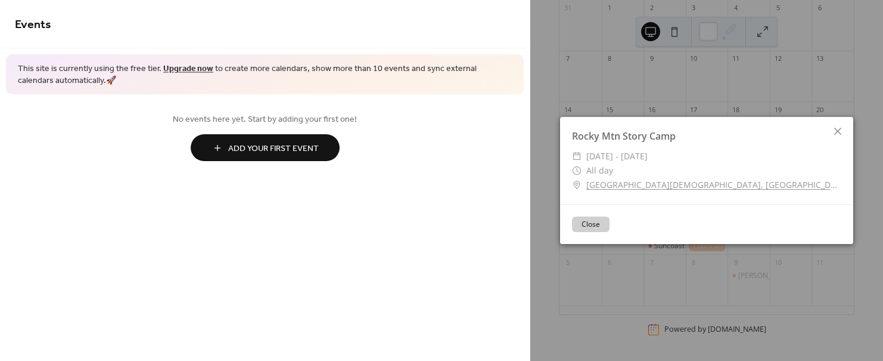
click at [597, 221] on button "Close" at bounding box center [591, 223] width 38 height 15
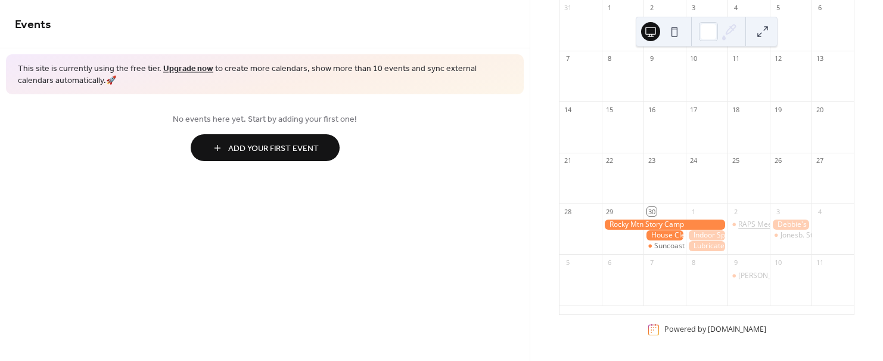
click at [738, 227] on div "RAPS Meet Trailside Center" at bounding box center [783, 224] width 91 height 10
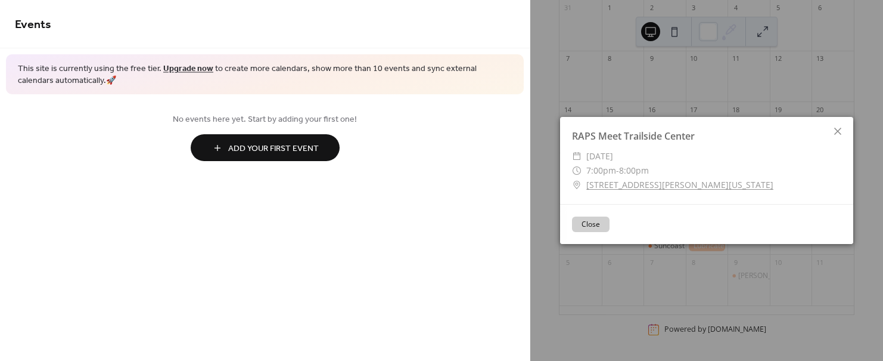
click at [657, 184] on link "[STREET_ADDRESS][PERSON_NAME][US_STATE]" at bounding box center [679, 185] width 187 height 14
click at [596, 227] on button "Close" at bounding box center [591, 223] width 38 height 15
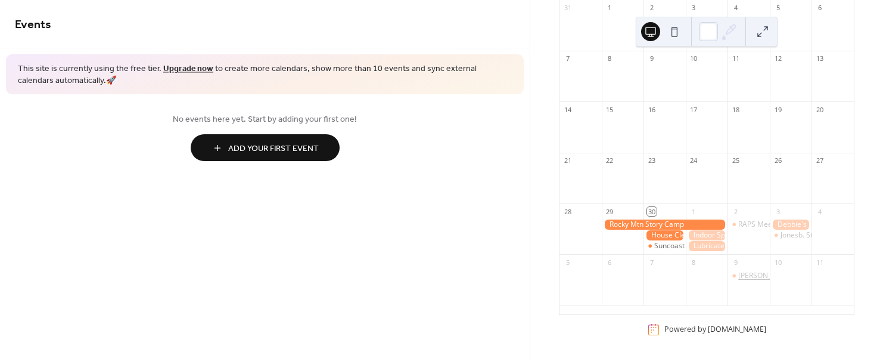
click at [743, 277] on div "[PERSON_NAME] and [PERSON_NAME]" at bounding box center [802, 276] width 128 height 10
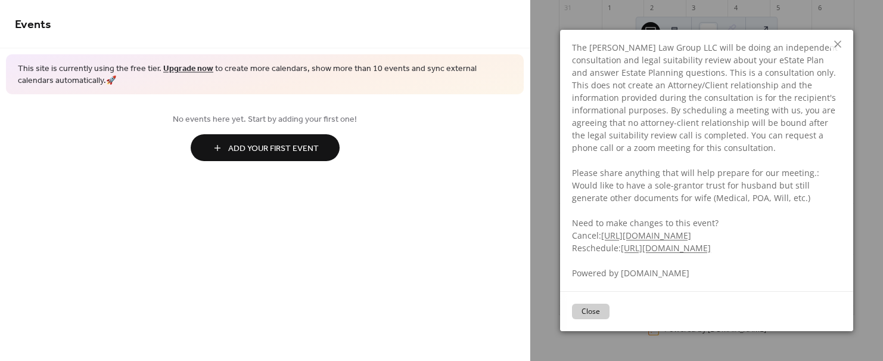
scroll to position [120, 0]
click at [588, 312] on button "Close" at bounding box center [591, 310] width 38 height 15
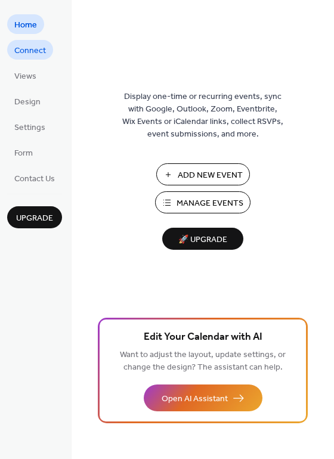
click at [41, 54] on span "Connect" at bounding box center [30, 51] width 32 height 13
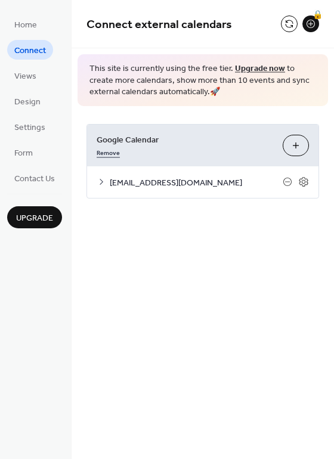
click at [111, 153] on link "Remove" at bounding box center [108, 151] width 23 height 13
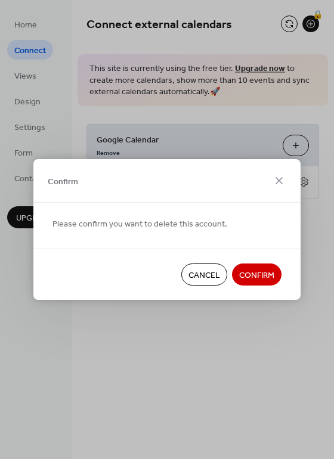
click at [73, 179] on span "Confirm" at bounding box center [63, 181] width 30 height 13
click at [259, 274] on span "Confirm" at bounding box center [256, 275] width 35 height 13
